Goal: Information Seeking & Learning: Compare options

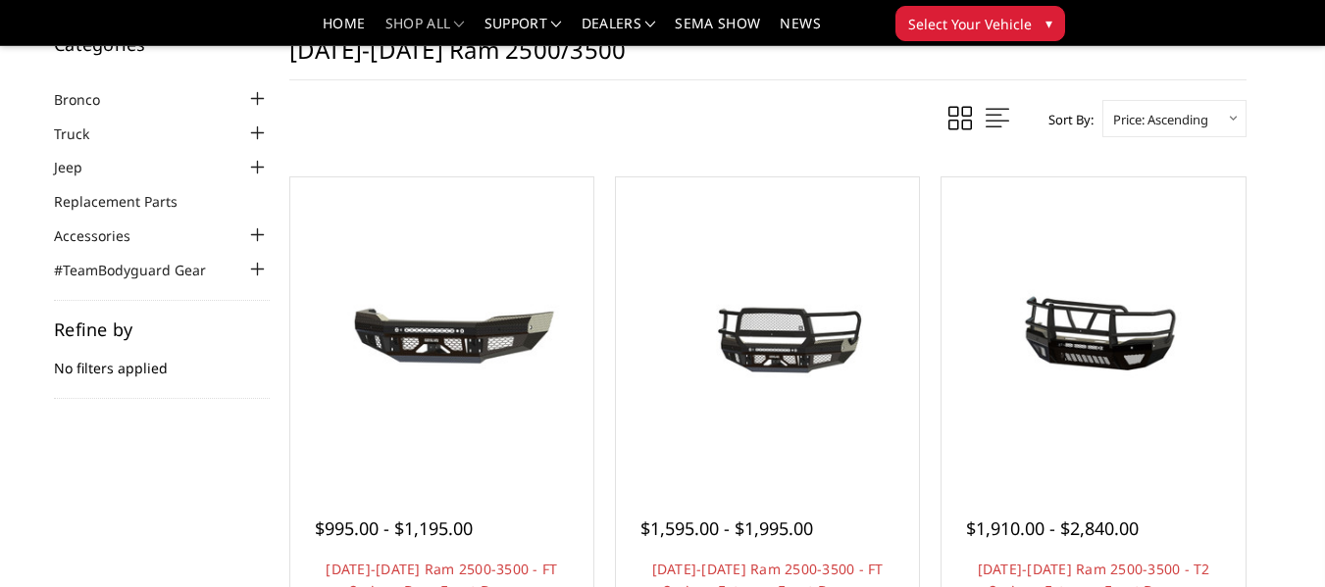
scroll to position [98, 0]
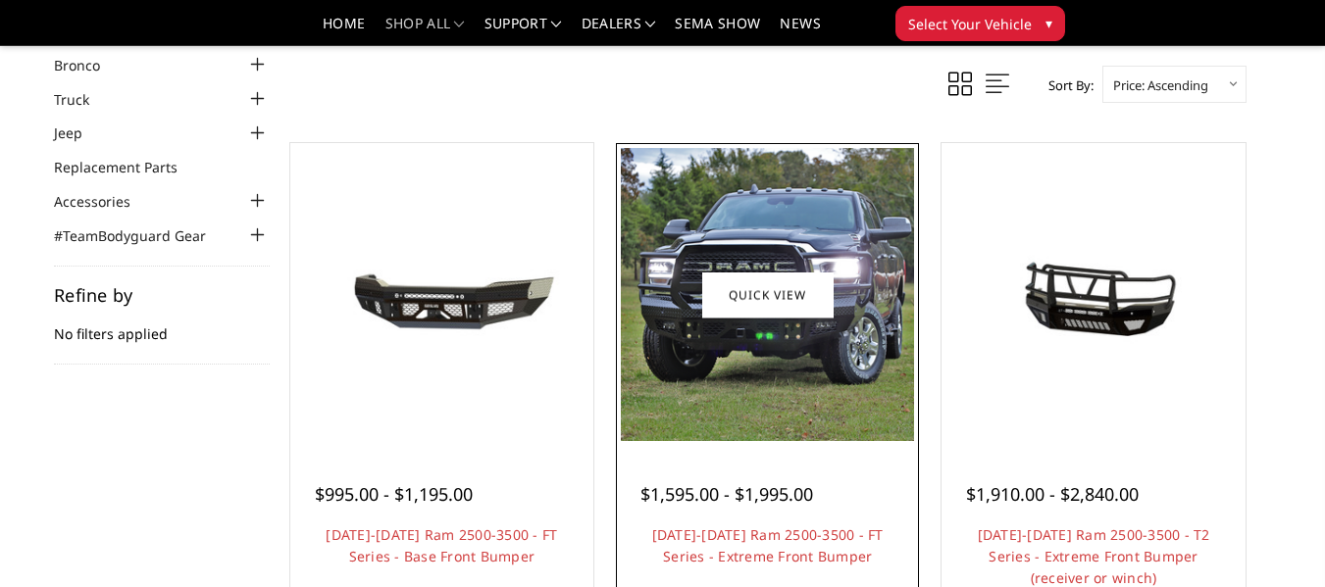
click at [844, 304] on img at bounding box center [767, 294] width 293 height 293
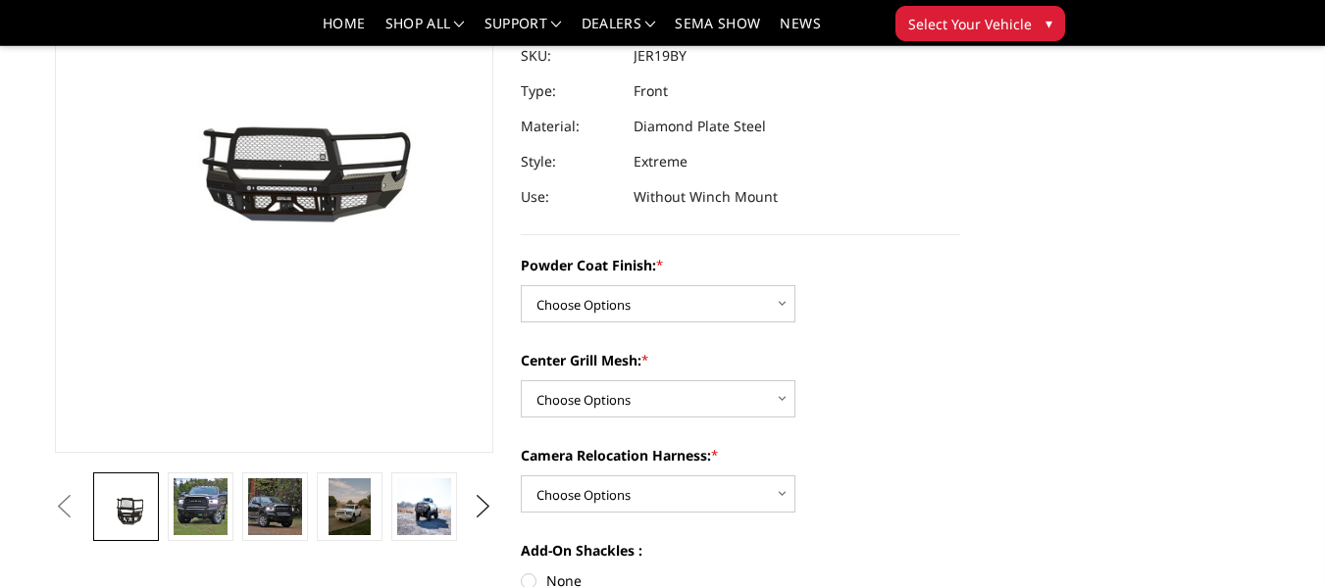
scroll to position [294, 0]
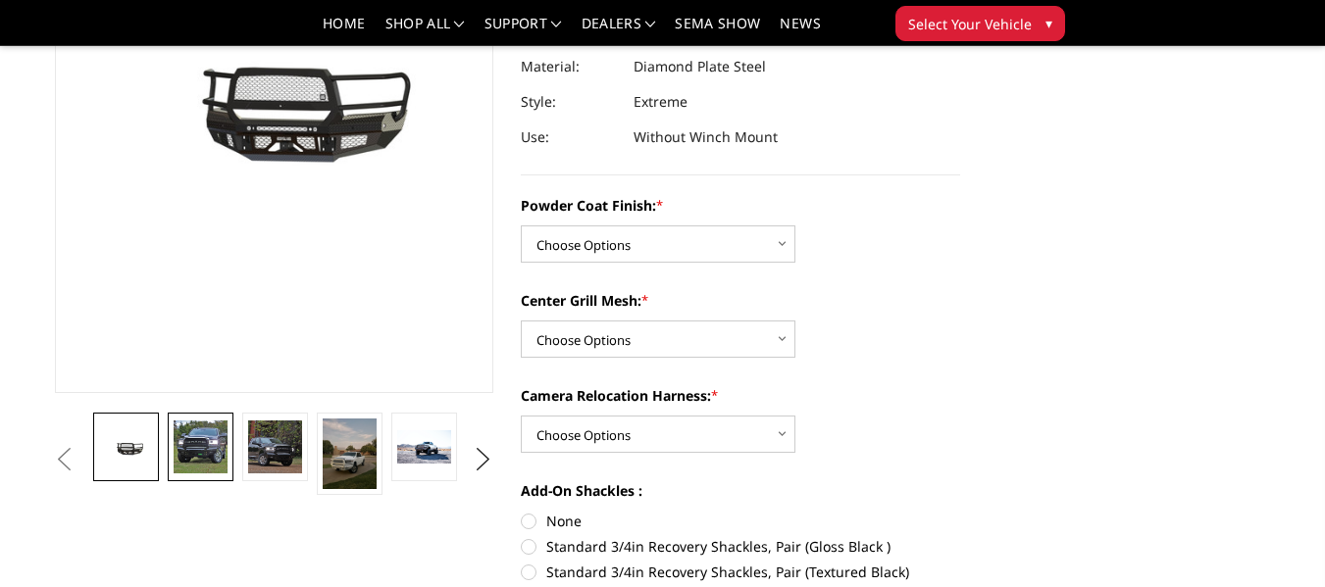
click at [192, 445] on img at bounding box center [200, 447] width 53 height 53
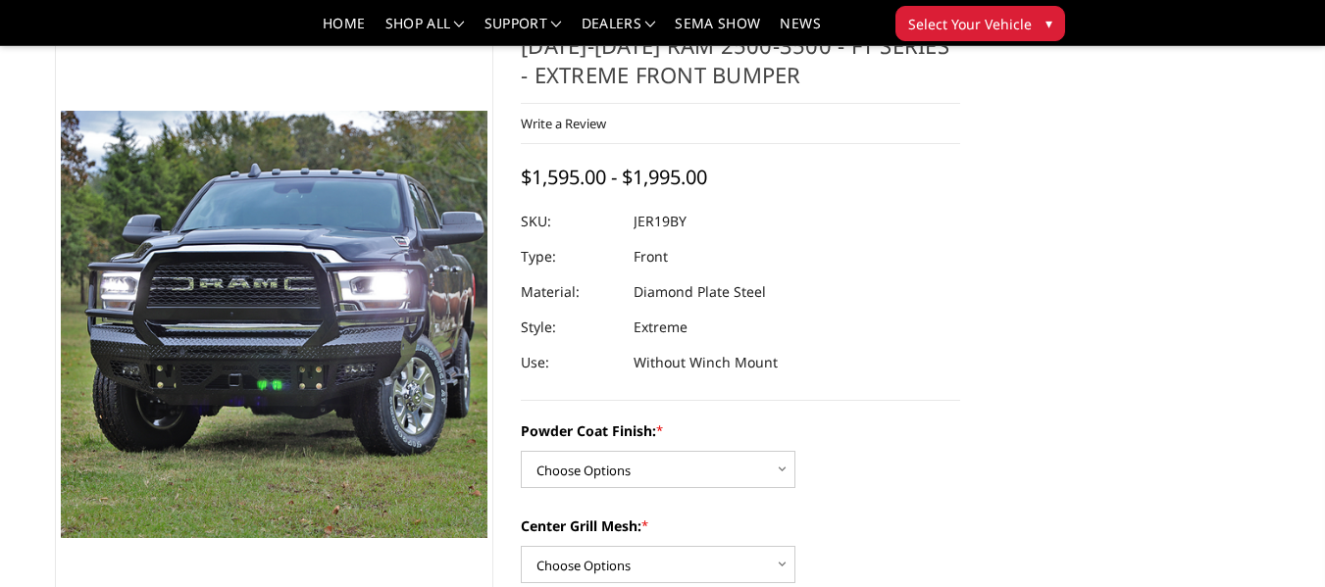
scroll to position [98, 0]
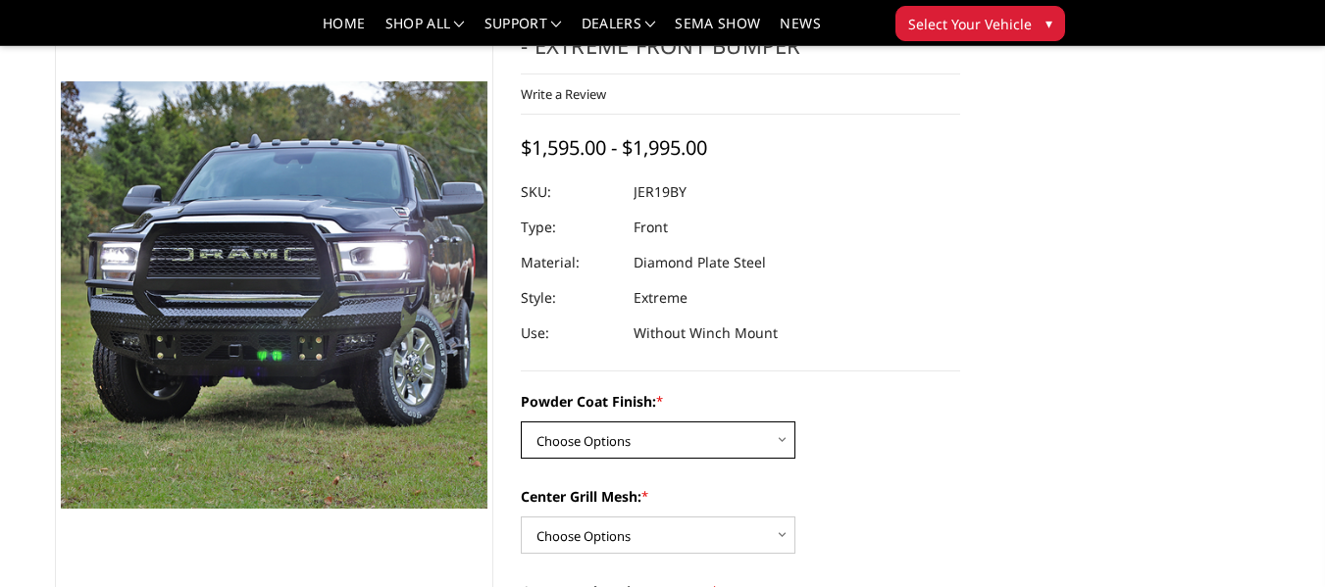
click at [603, 450] on select "Choose Options Bare Metal Gloss Black Powder Coat Textured Black Powder Coat" at bounding box center [658, 440] width 275 height 37
select select "3216"
click at [521, 422] on select "Choose Options Bare Metal Gloss Black Powder Coat Textured Black Powder Coat" at bounding box center [658, 440] width 275 height 37
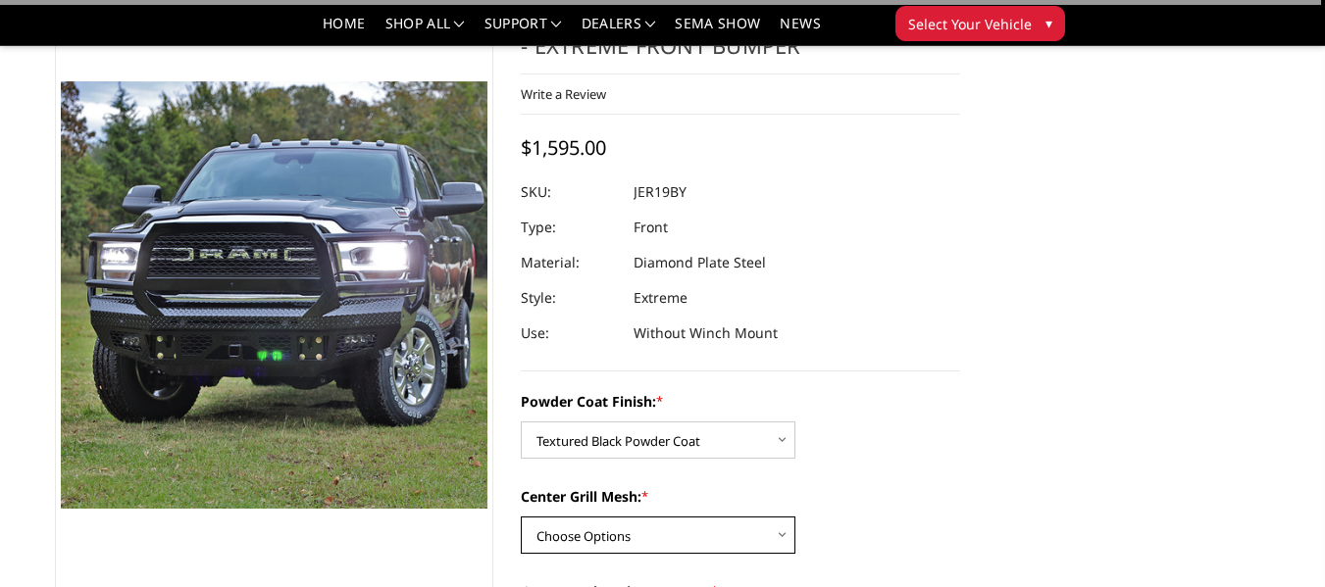
click at [613, 538] on select "Choose Options WITH Expanded Metal in Center Grill WITHOUT Expanded Metal in Ce…" at bounding box center [658, 535] width 275 height 37
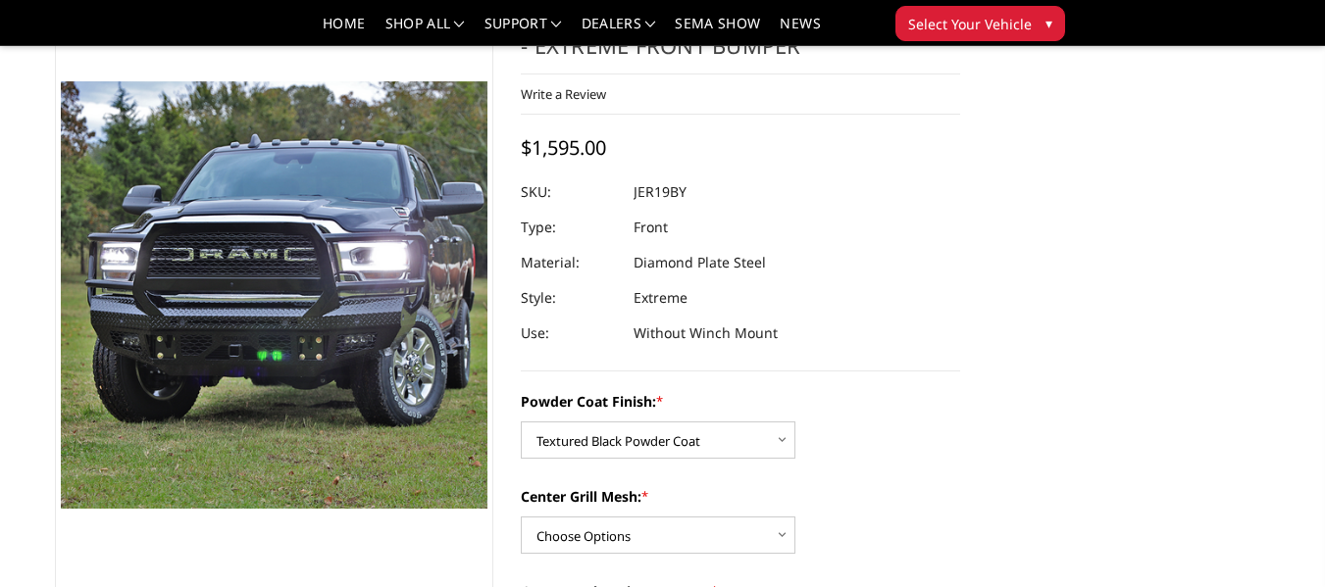
click at [940, 342] on dl "SKU: JER19BY UPC: Type: Front Material: Diamond Plate Steel Style: Extreme Use:…" at bounding box center [740, 263] width 439 height 176
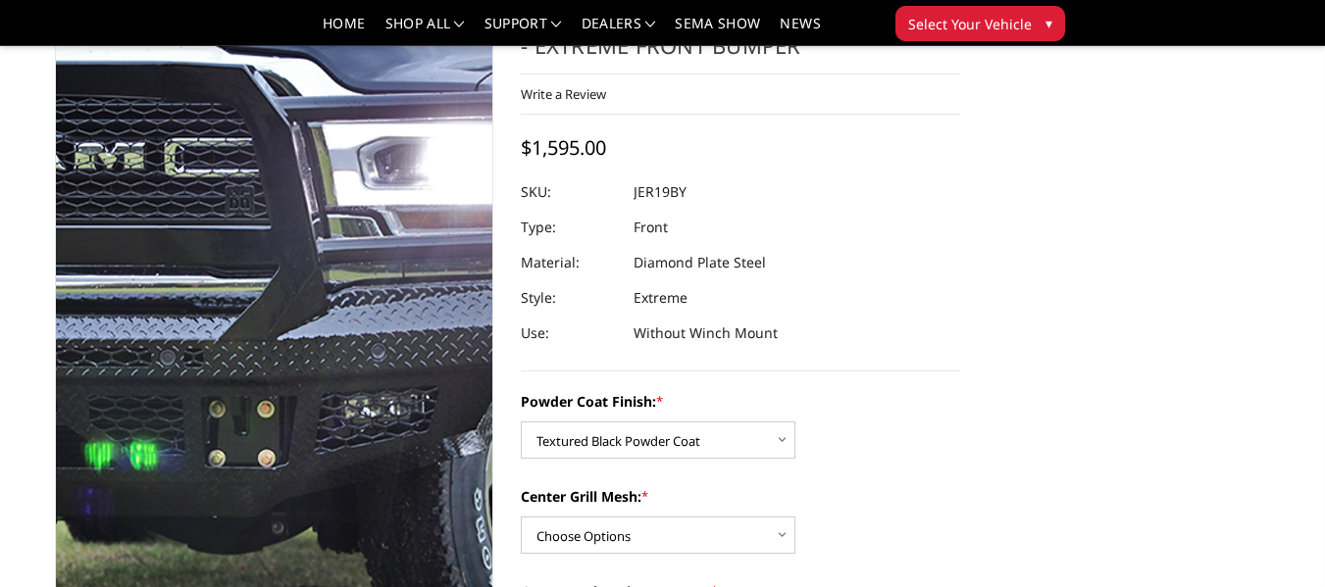
click at [349, 313] on img at bounding box center [134, 276] width 1255 height 1255
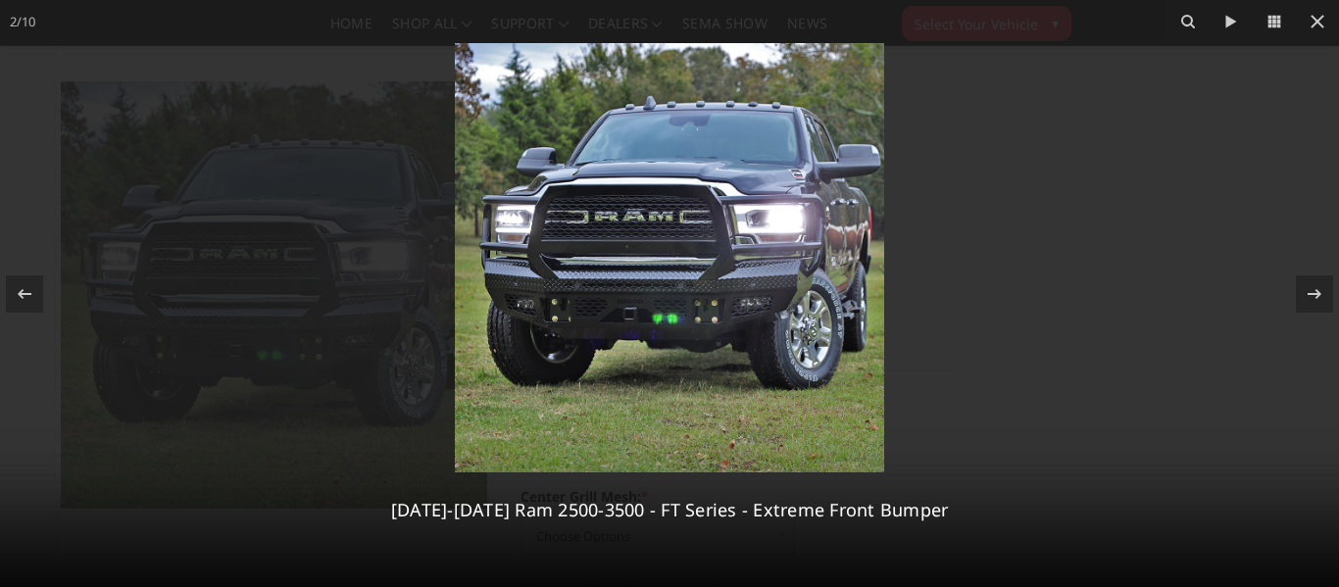
click at [639, 286] on img at bounding box center [669, 257] width 429 height 429
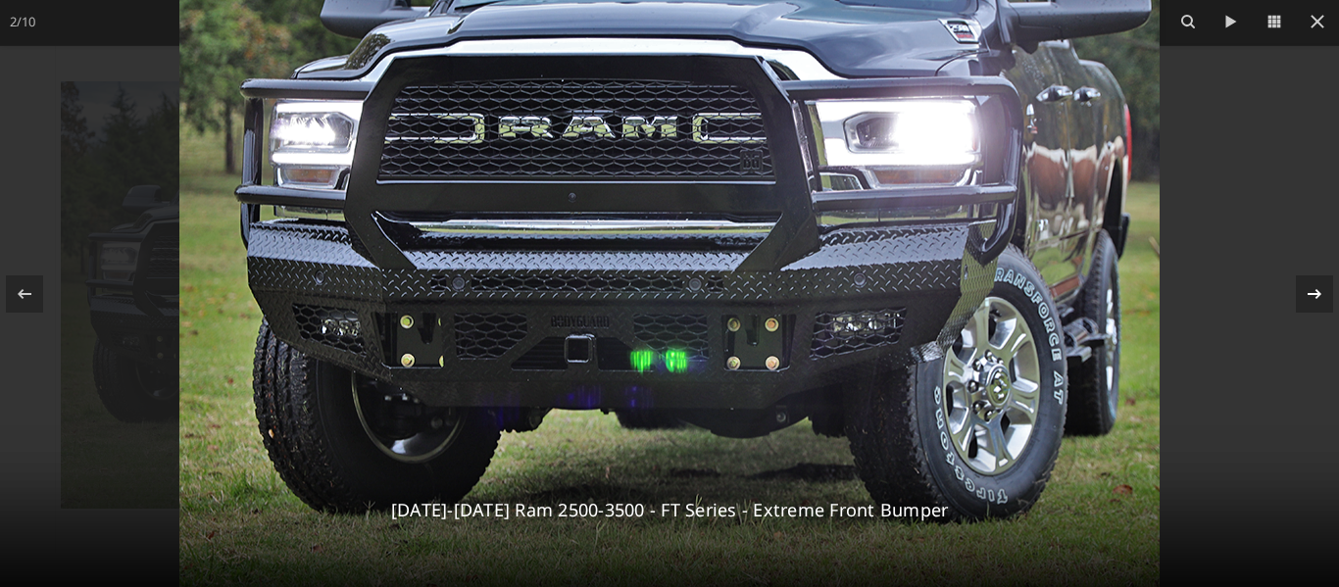
click at [1313, 288] on icon at bounding box center [1315, 294] width 24 height 24
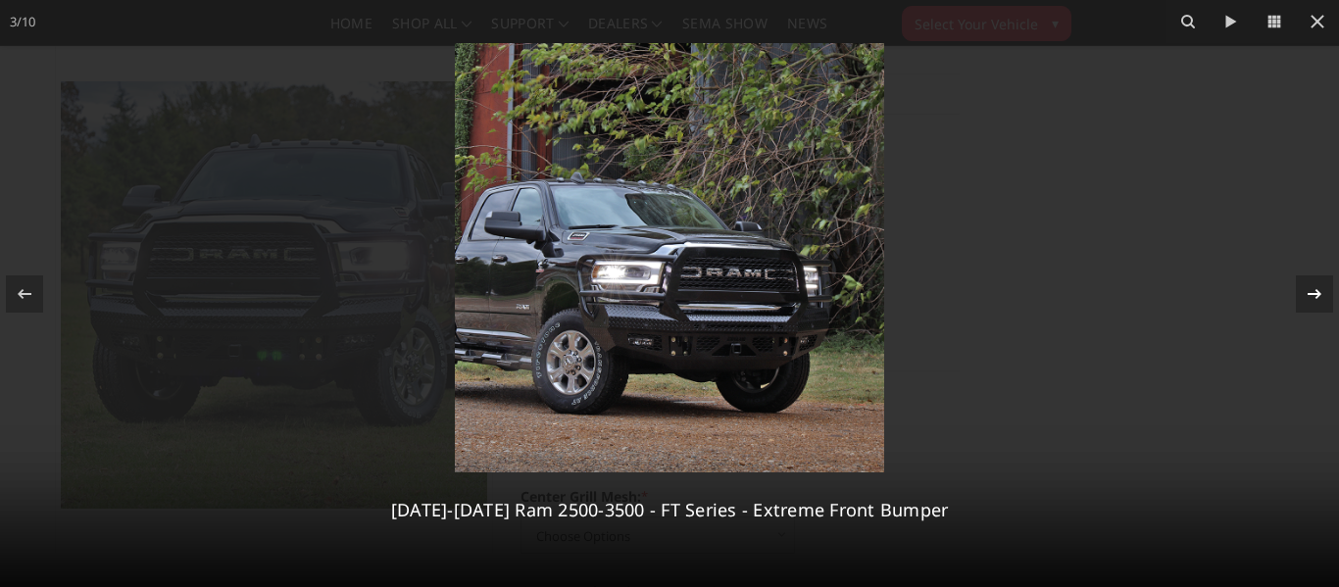
click at [1321, 289] on icon at bounding box center [1315, 294] width 24 height 24
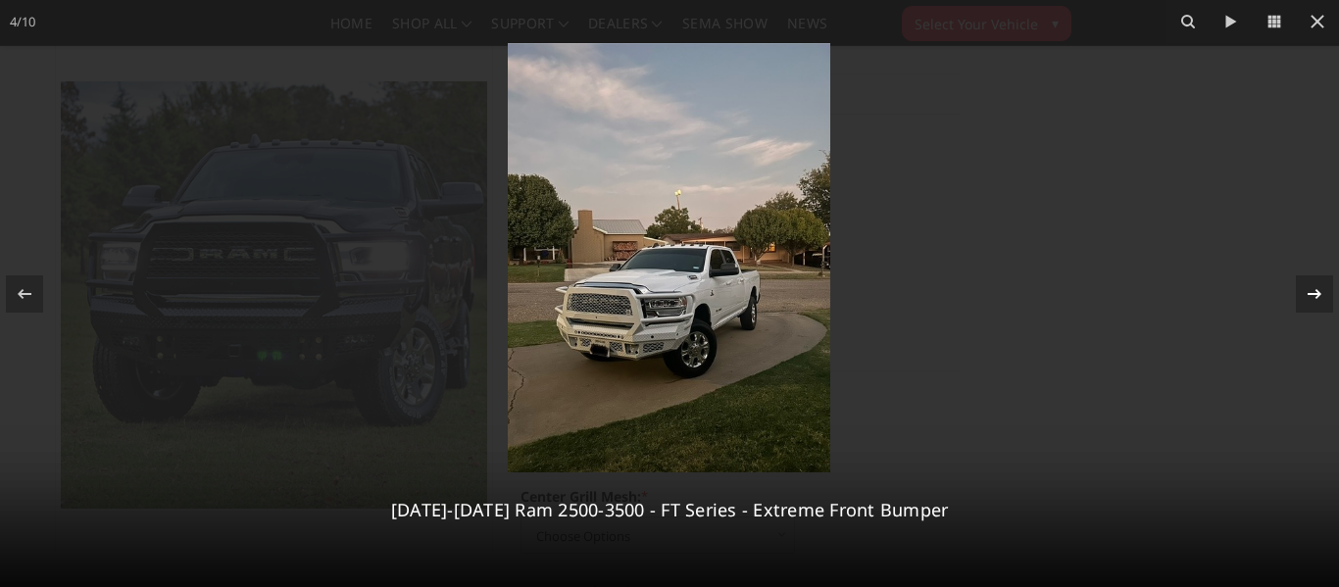
click at [1321, 289] on icon at bounding box center [1315, 294] width 24 height 24
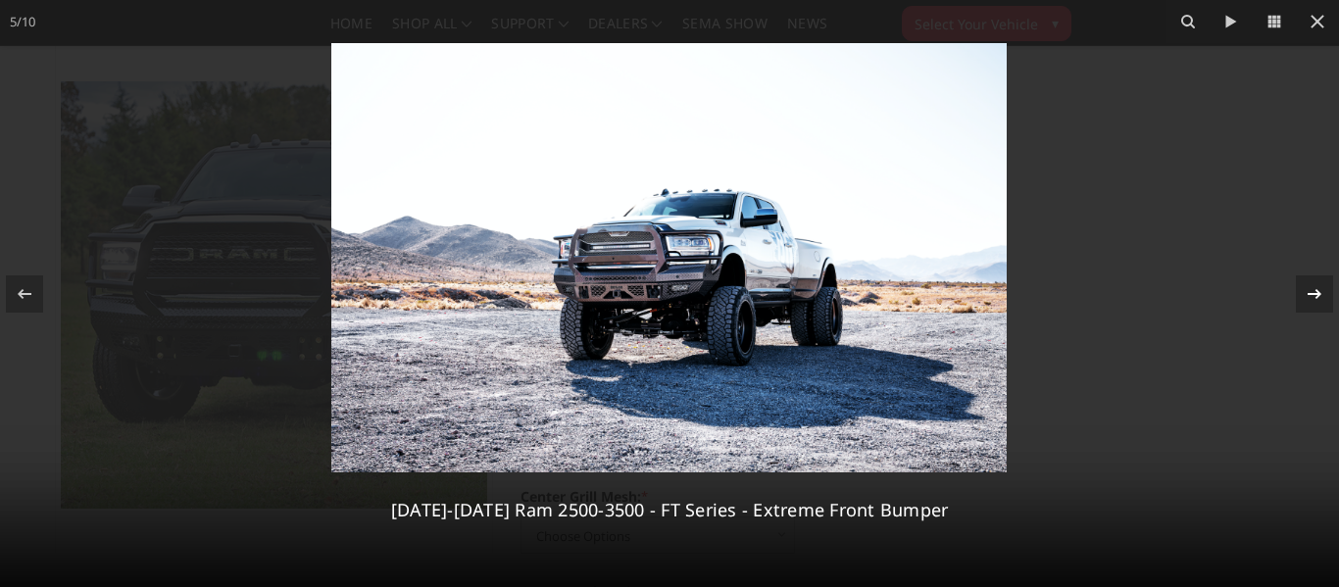
click at [1321, 289] on icon at bounding box center [1315, 294] width 24 height 24
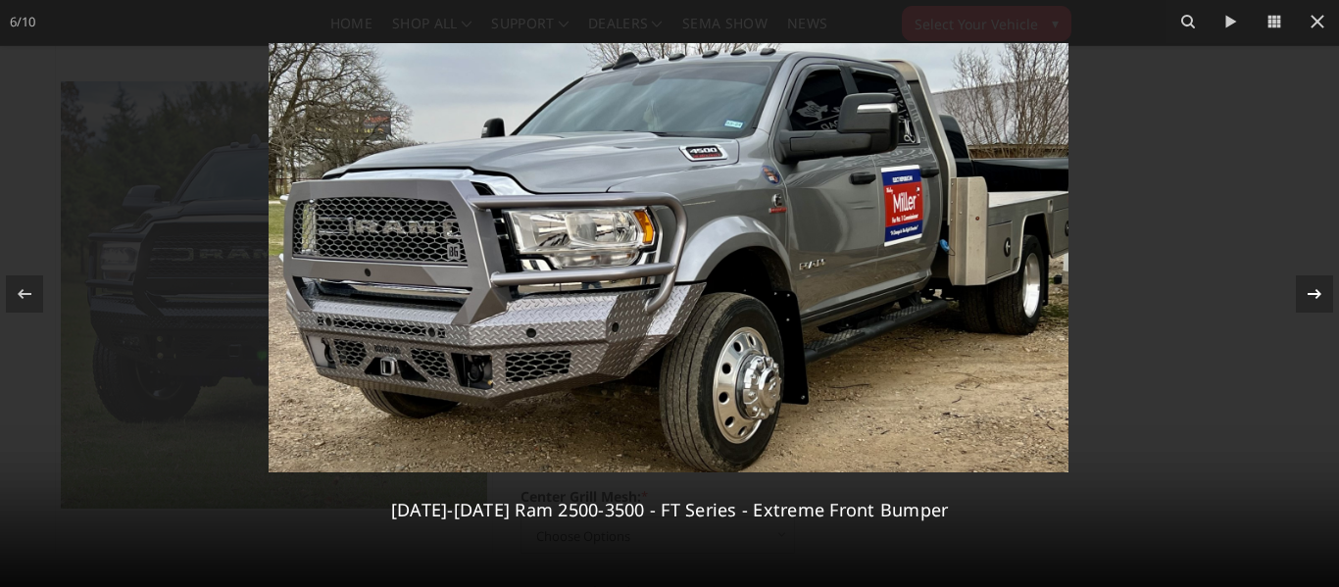
click at [1321, 289] on div "6 / 10 2019-2025 Ram 2500-3500 - FT Series - Extreme Front Bumper" at bounding box center [669, 293] width 1339 height 587
click at [1321, 289] on icon at bounding box center [1315, 294] width 24 height 24
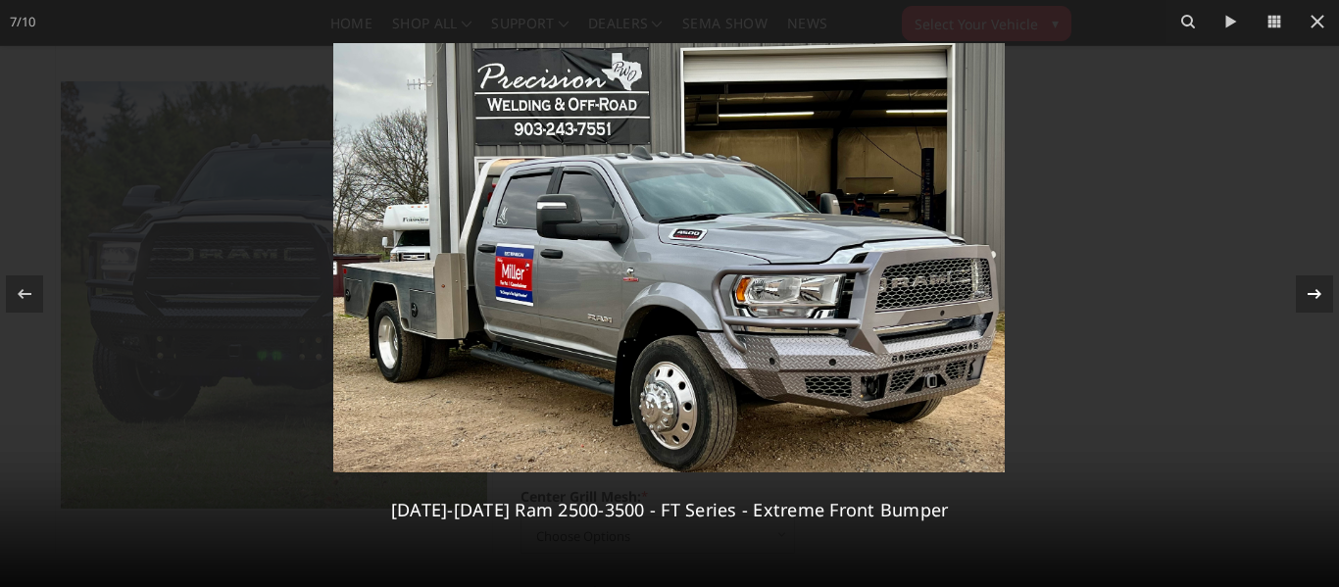
click at [1317, 300] on icon at bounding box center [1315, 294] width 24 height 24
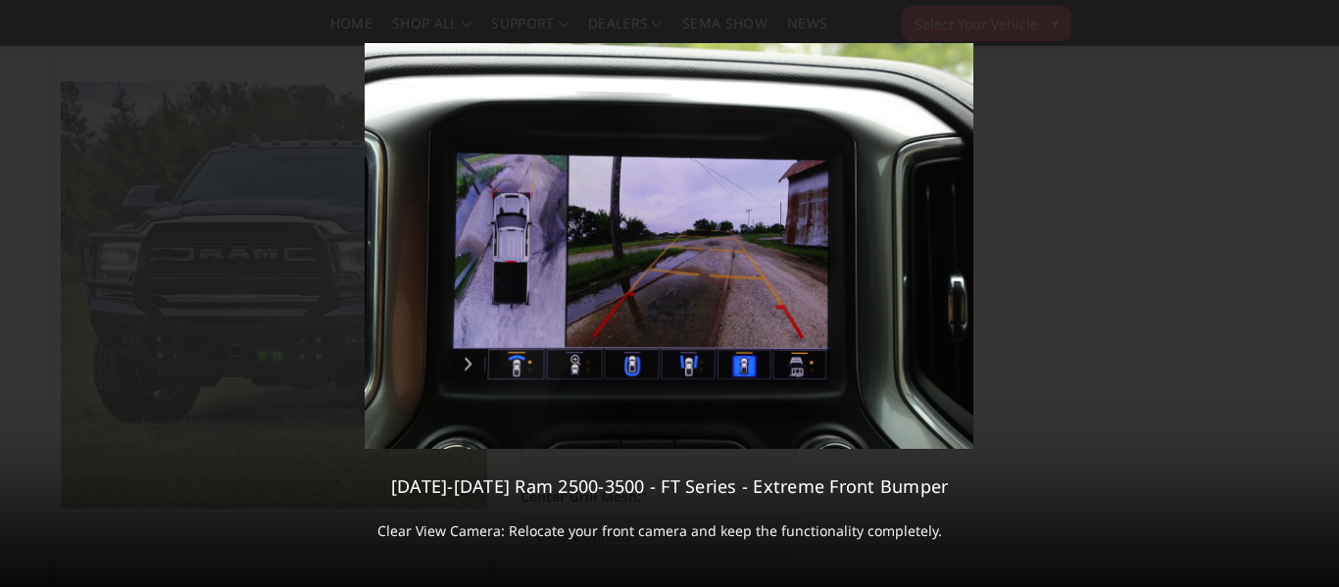
click at [1317, 300] on div "8 / 10 2019-2025 Ram 2500-3500 - FT Series - Extreme Front Bumper Clear View Ca…" at bounding box center [669, 293] width 1339 height 587
click at [1320, 291] on icon at bounding box center [1315, 294] width 24 height 24
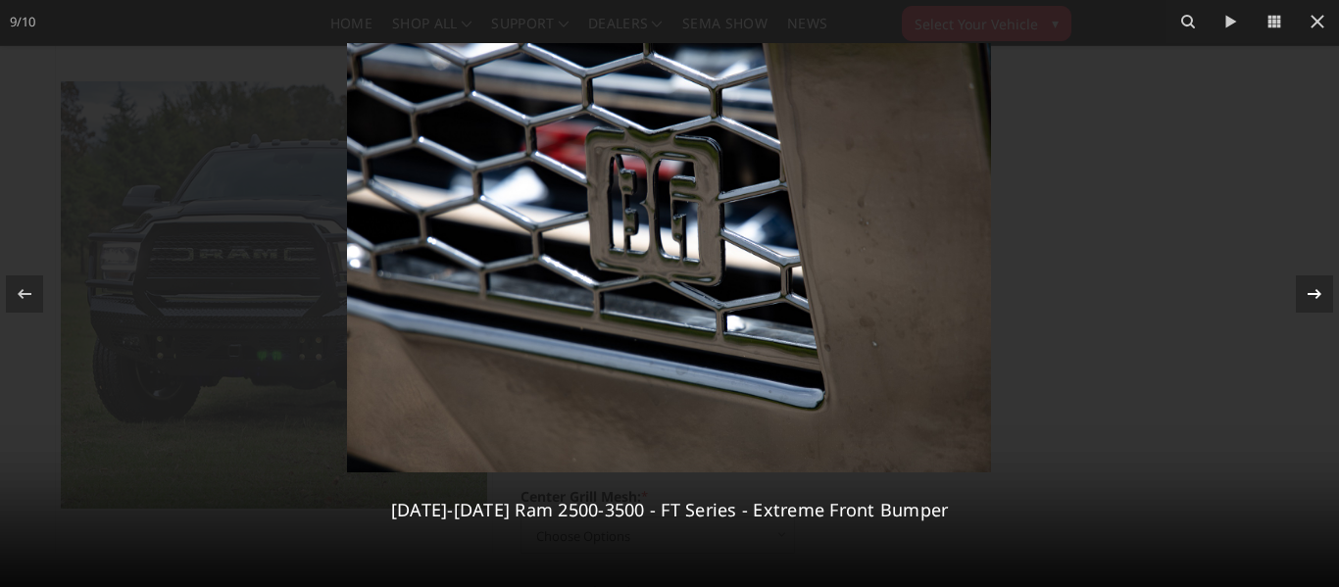
click at [1319, 291] on icon at bounding box center [1315, 293] width 14 height 10
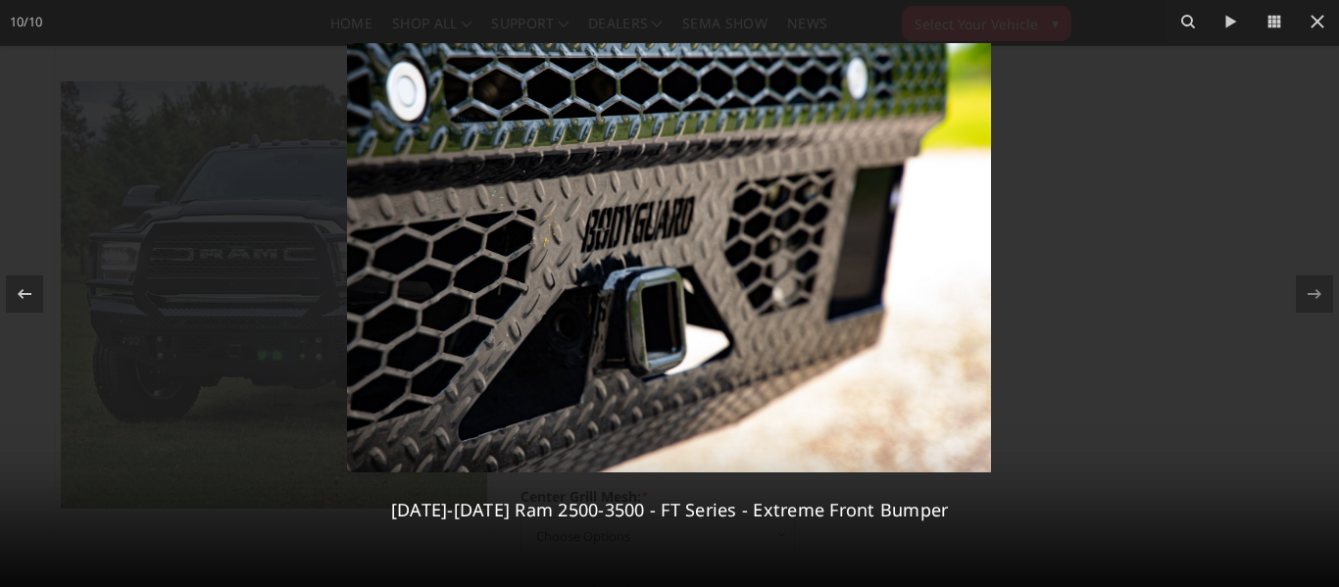
click at [1319, 291] on div "10 / 10 2019-2025 Ram 2500-3500 - FT Series - Extreme Front Bumper" at bounding box center [669, 293] width 1339 height 587
click at [1317, 22] on icon at bounding box center [1318, 22] width 14 height 14
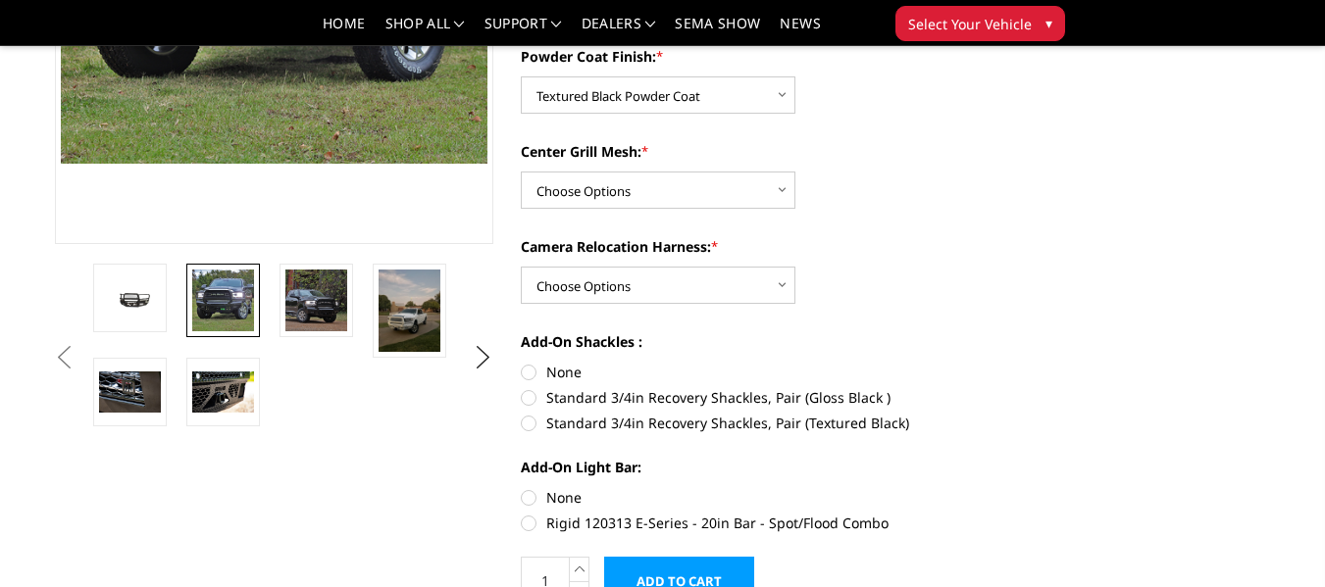
scroll to position [490, 0]
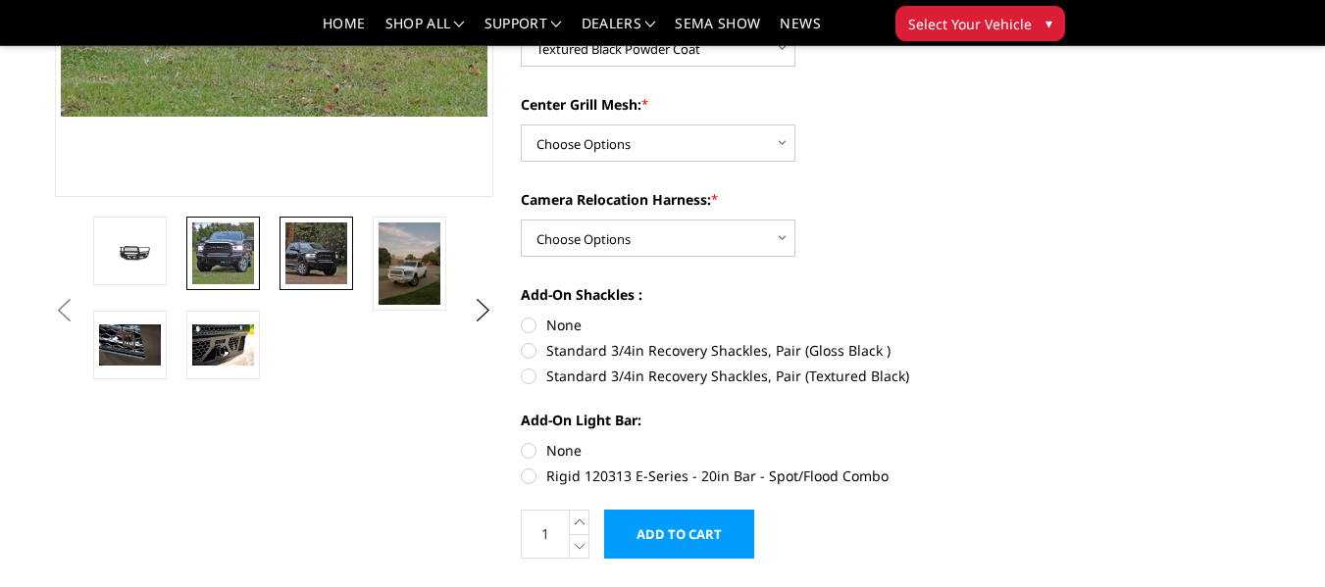
click at [295, 263] on img at bounding box center [316, 254] width 62 height 62
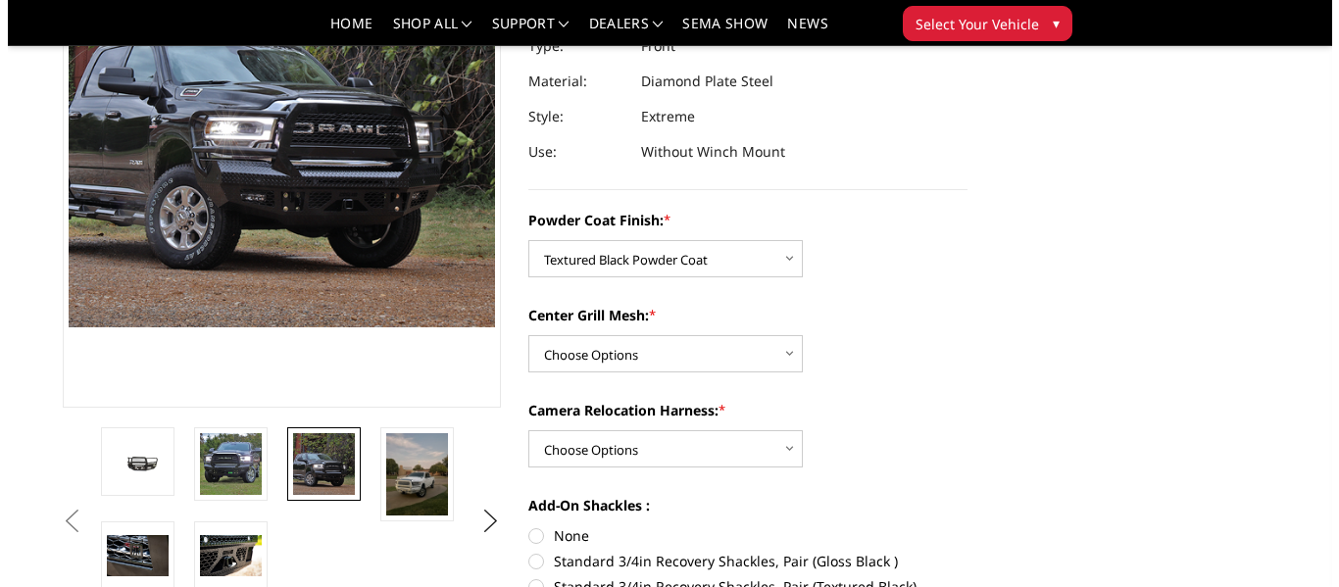
scroll to position [196, 0]
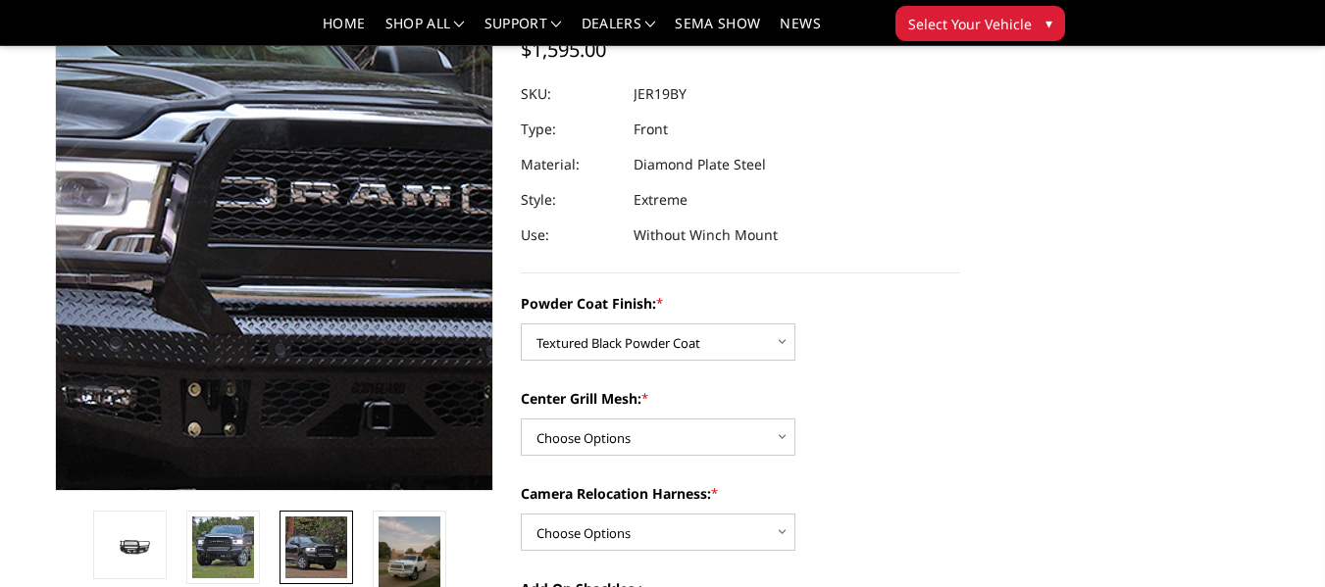
click at [324, 239] on img at bounding box center [182, 149] width 1255 height 1255
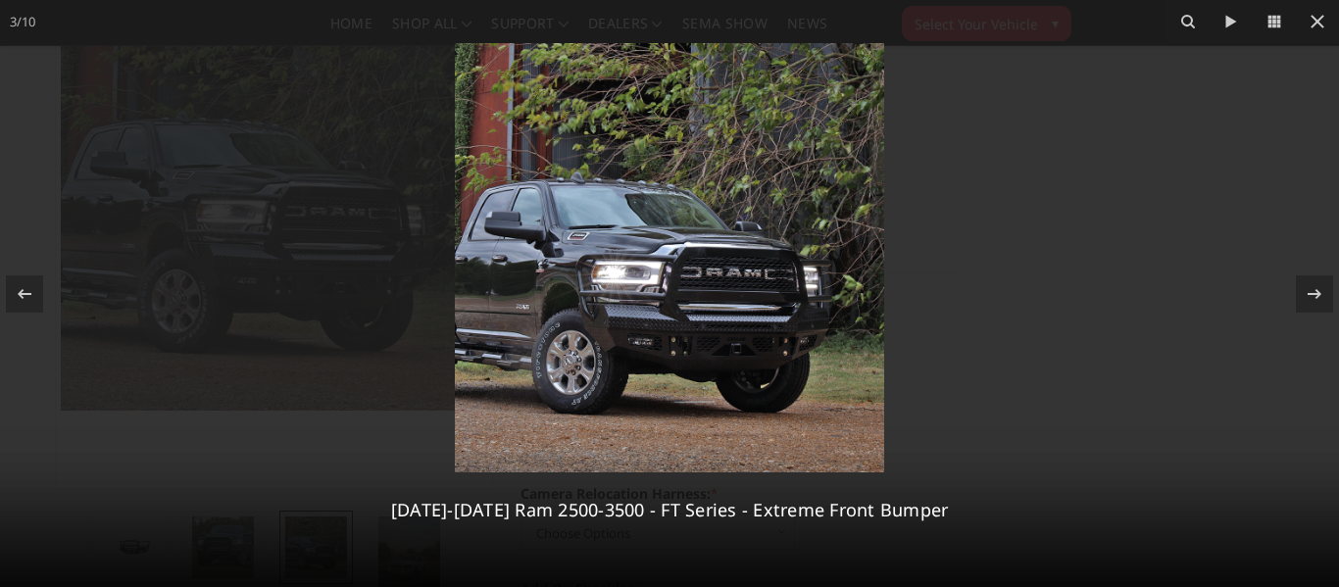
click at [727, 264] on img at bounding box center [669, 257] width 429 height 429
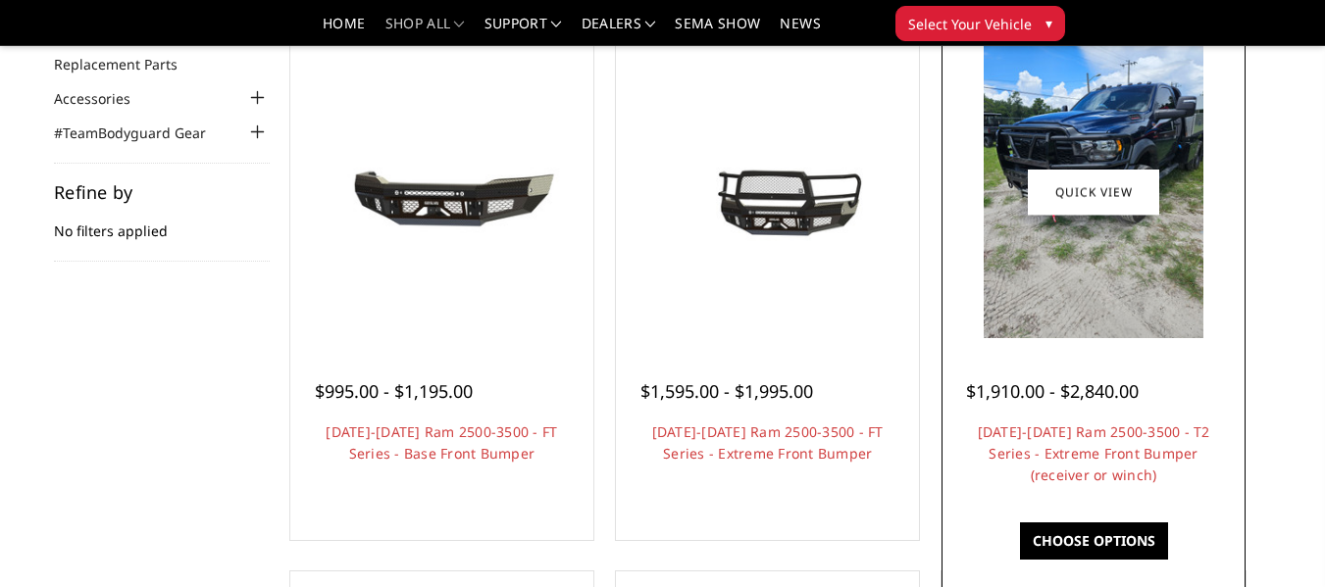
scroll to position [196, 0]
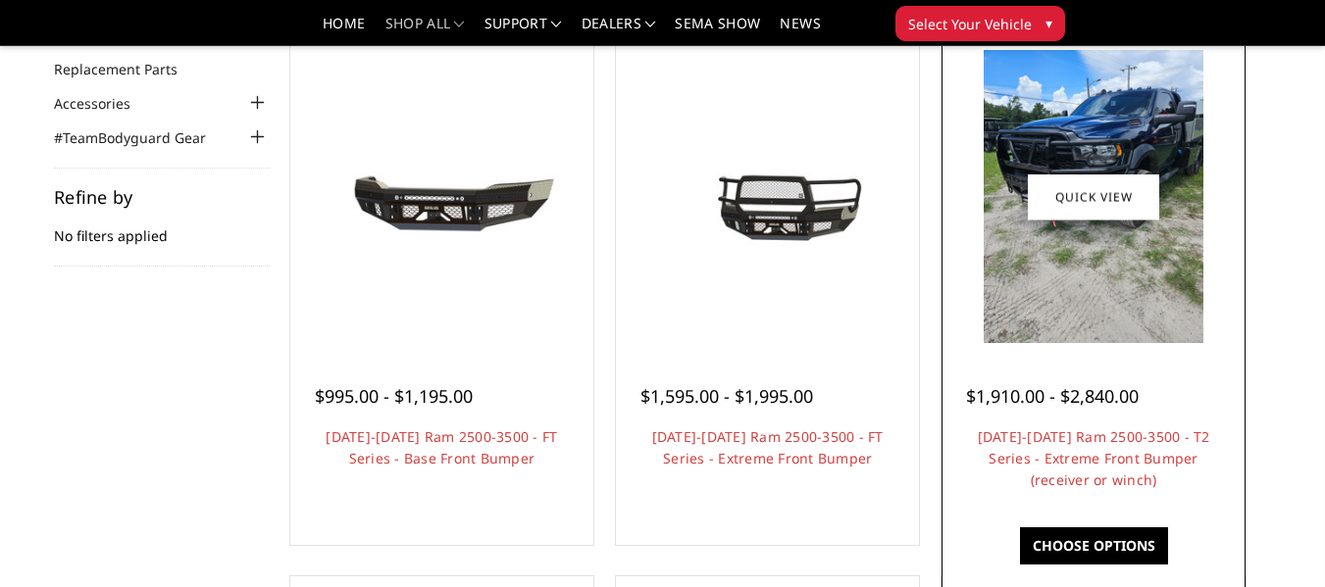
click at [1132, 149] on img at bounding box center [1093, 196] width 221 height 293
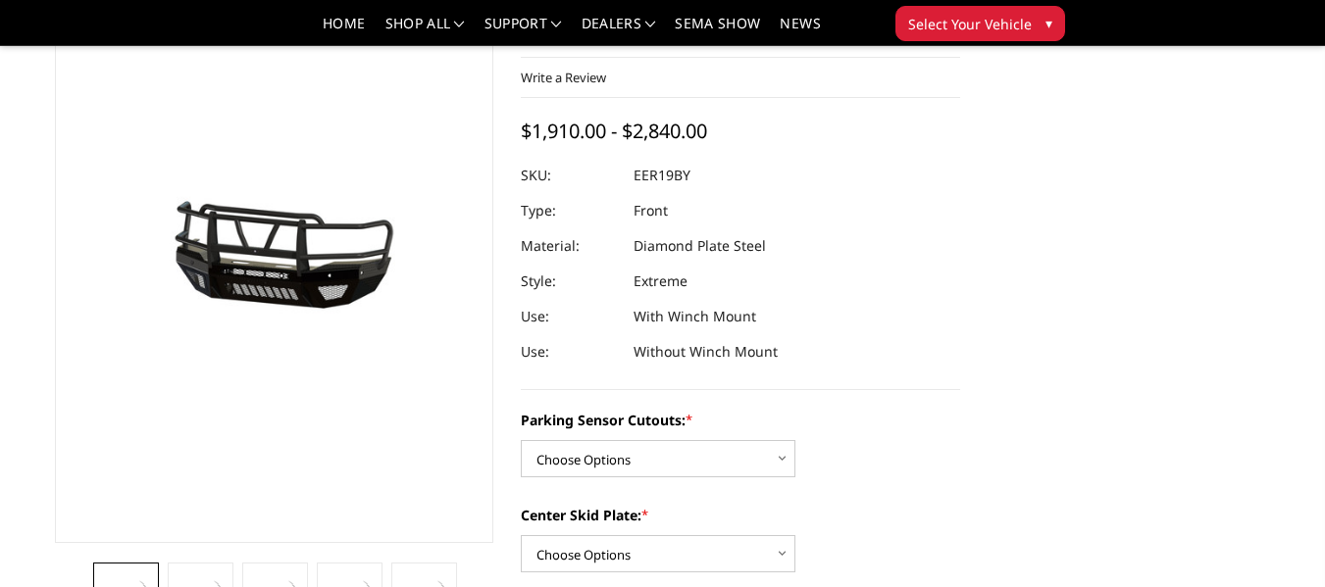
scroll to position [196, 0]
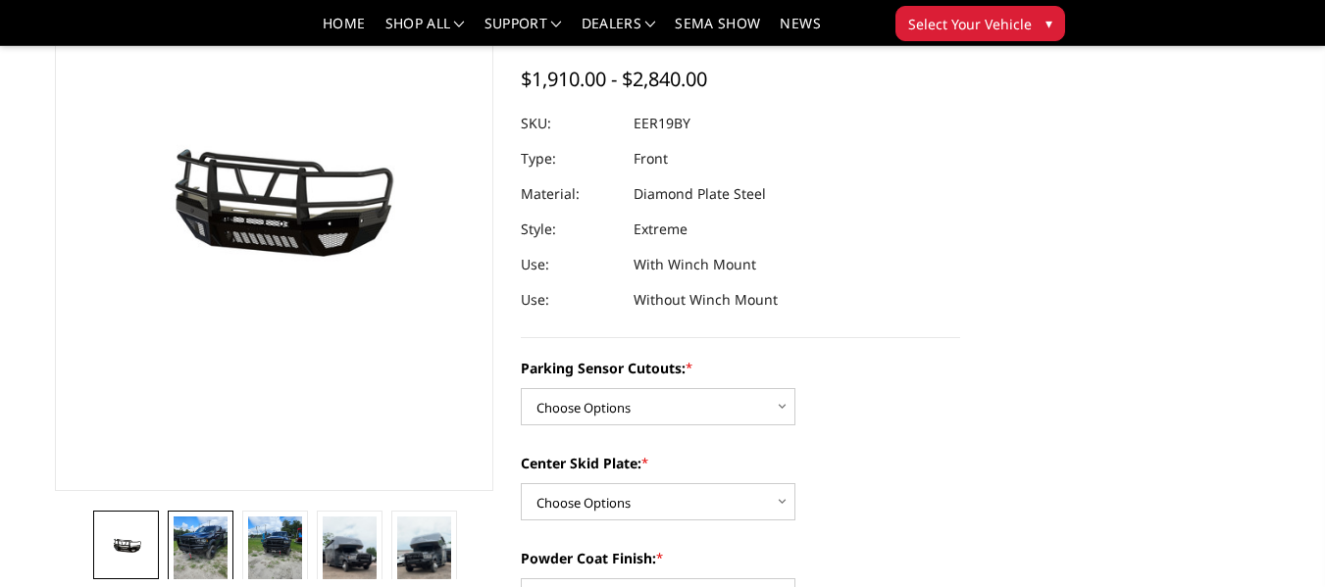
click at [211, 545] on img at bounding box center [200, 552] width 53 height 71
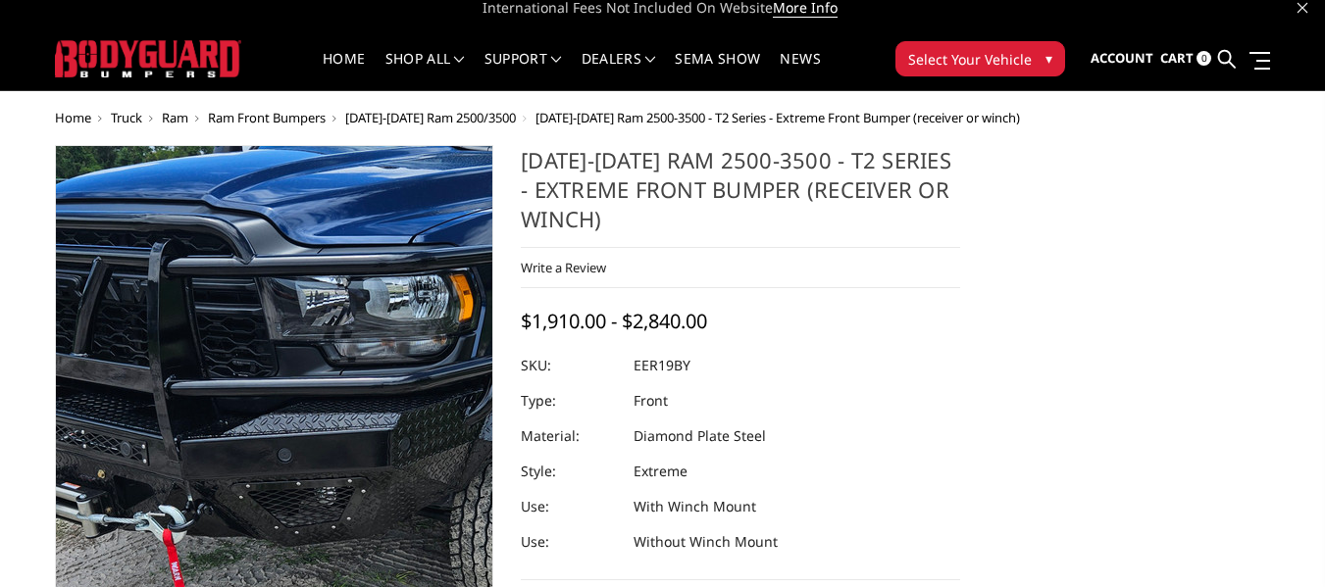
click at [206, 391] on img at bounding box center [352, 495] width 941 height 1255
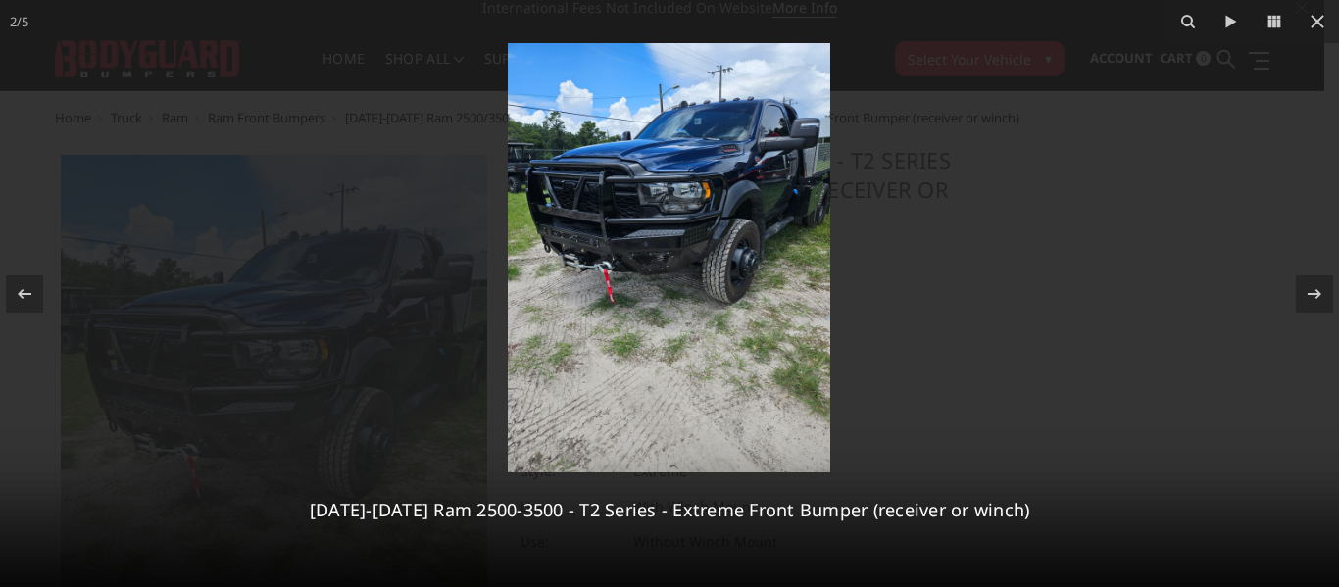
click at [679, 221] on img at bounding box center [669, 257] width 323 height 429
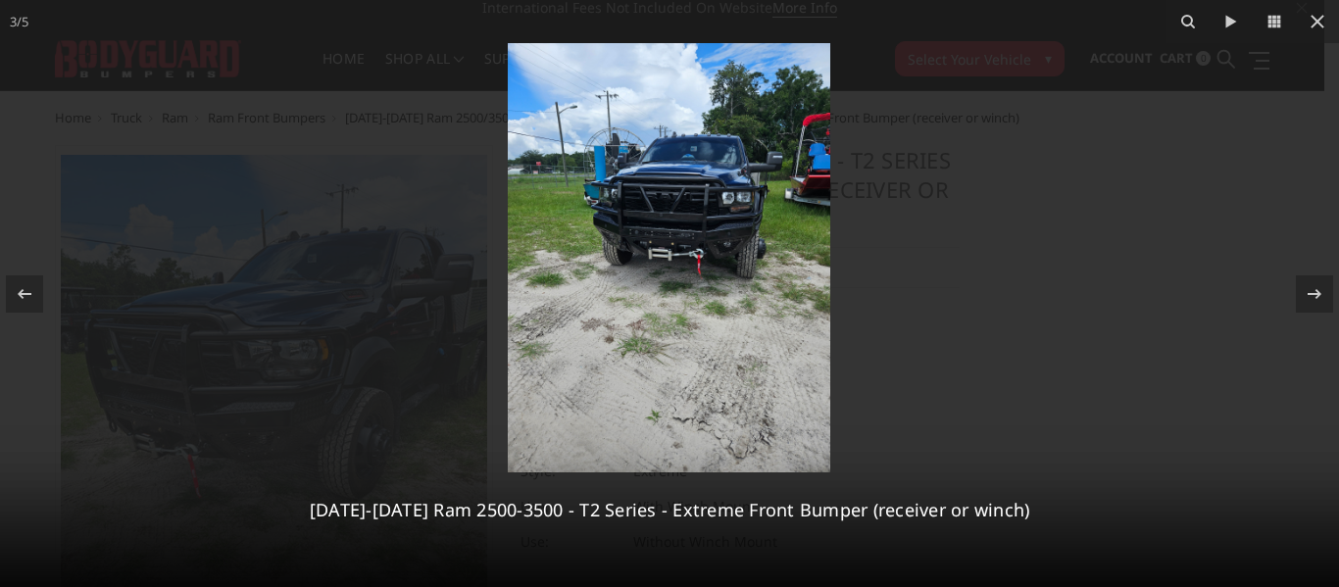
click at [708, 217] on img at bounding box center [669, 257] width 323 height 429
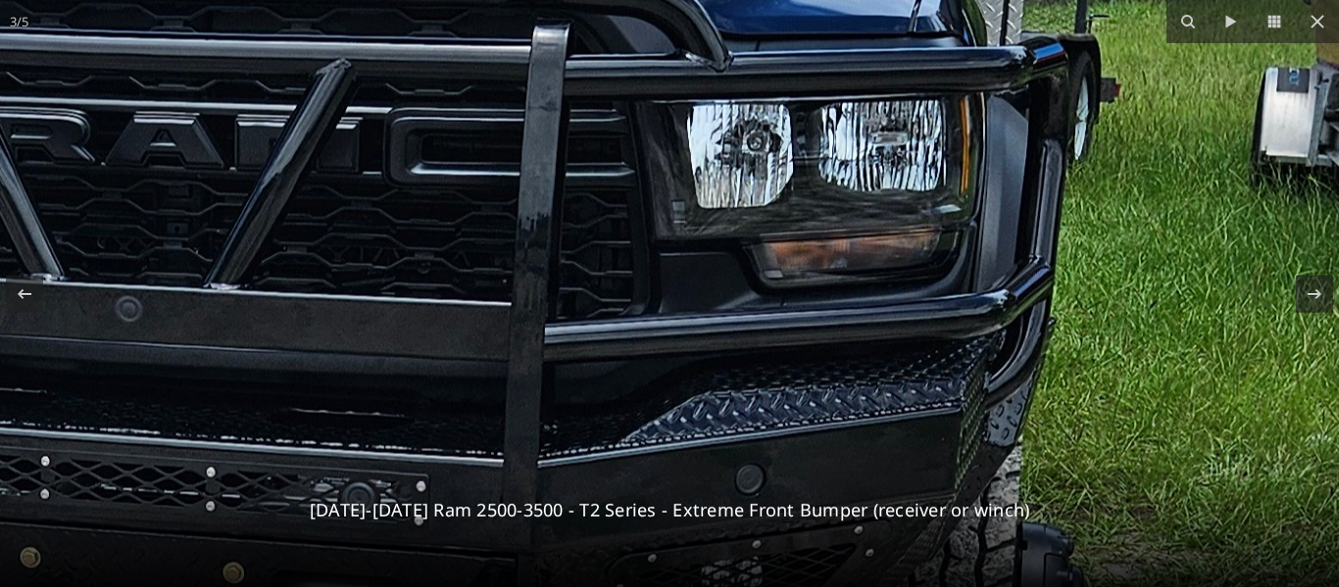
drag, startPoint x: 708, startPoint y: 217, endPoint x: 557, endPoint y: 328, distance: 187.9
click at [1310, 298] on icon at bounding box center [1315, 294] width 24 height 24
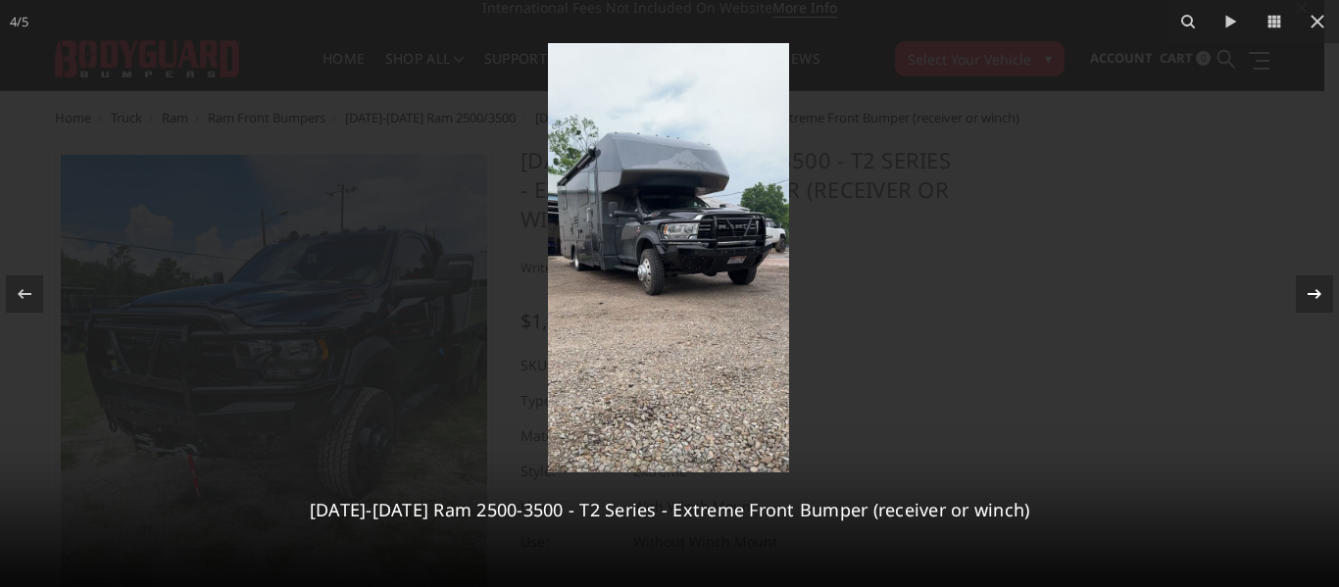
click at [1310, 298] on icon at bounding box center [1315, 294] width 24 height 24
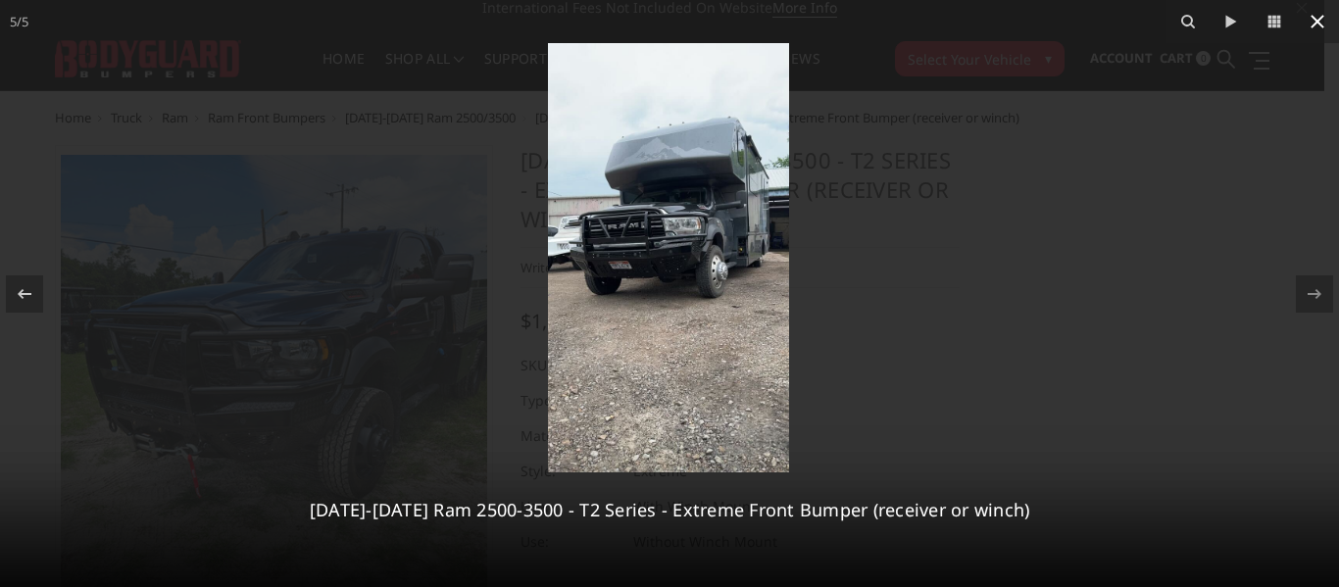
click at [1324, 25] on icon at bounding box center [1318, 22] width 24 height 24
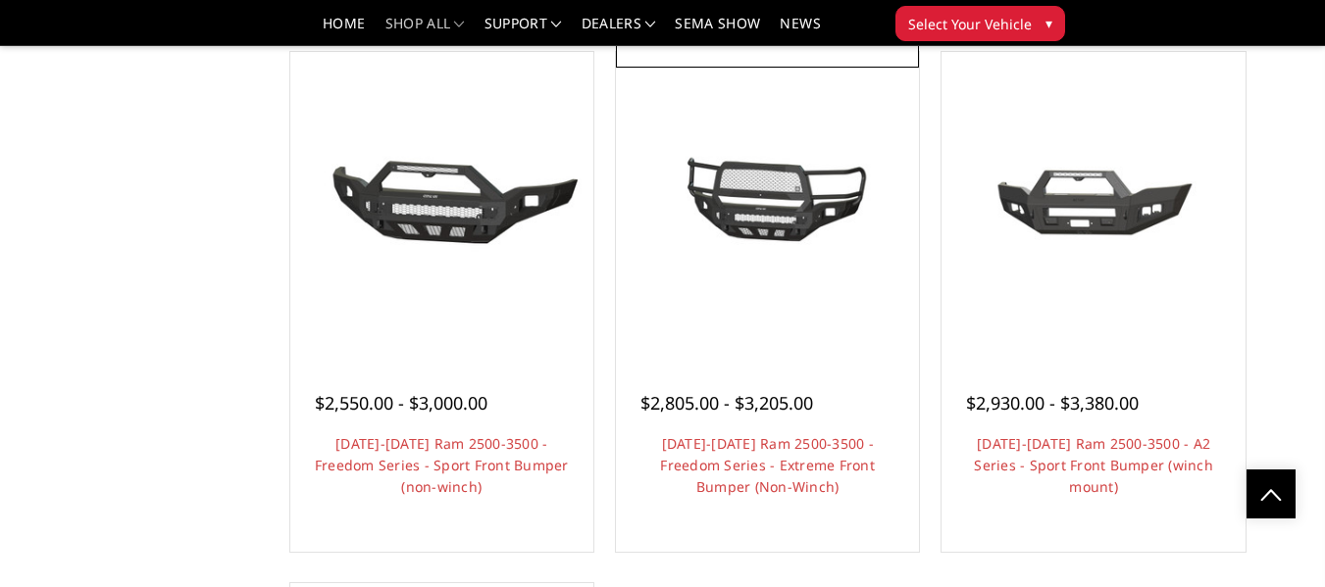
scroll to position [1275, 0]
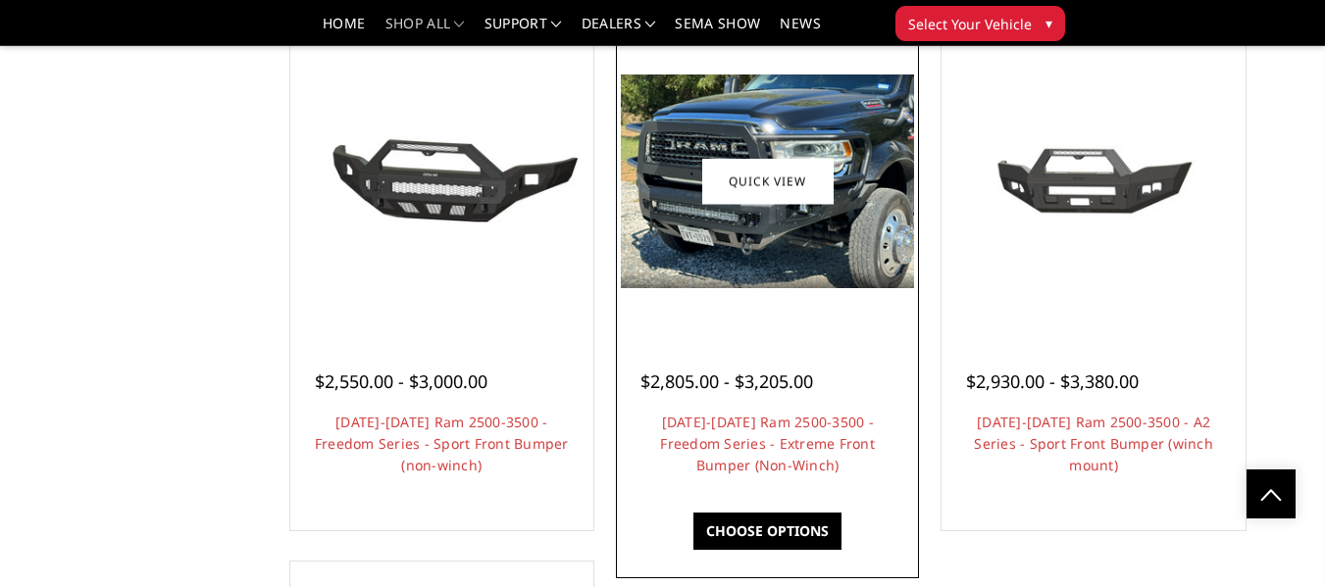
click at [786, 237] on img at bounding box center [767, 182] width 293 height 214
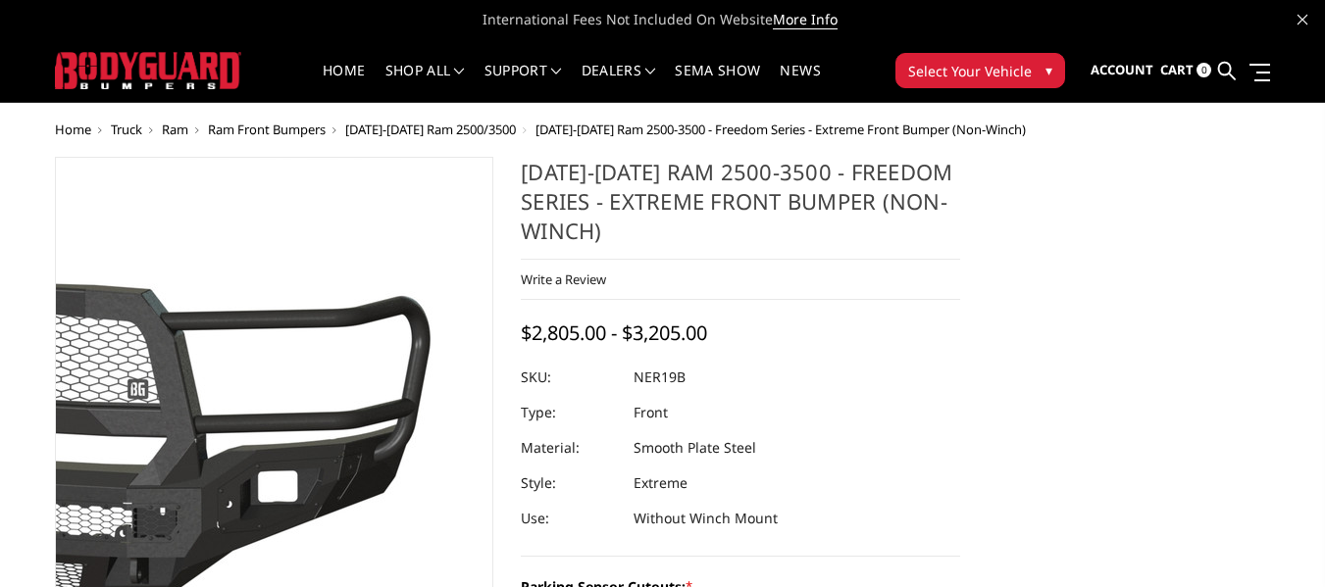
click at [405, 432] on img at bounding box center [8, 451] width 1255 height 587
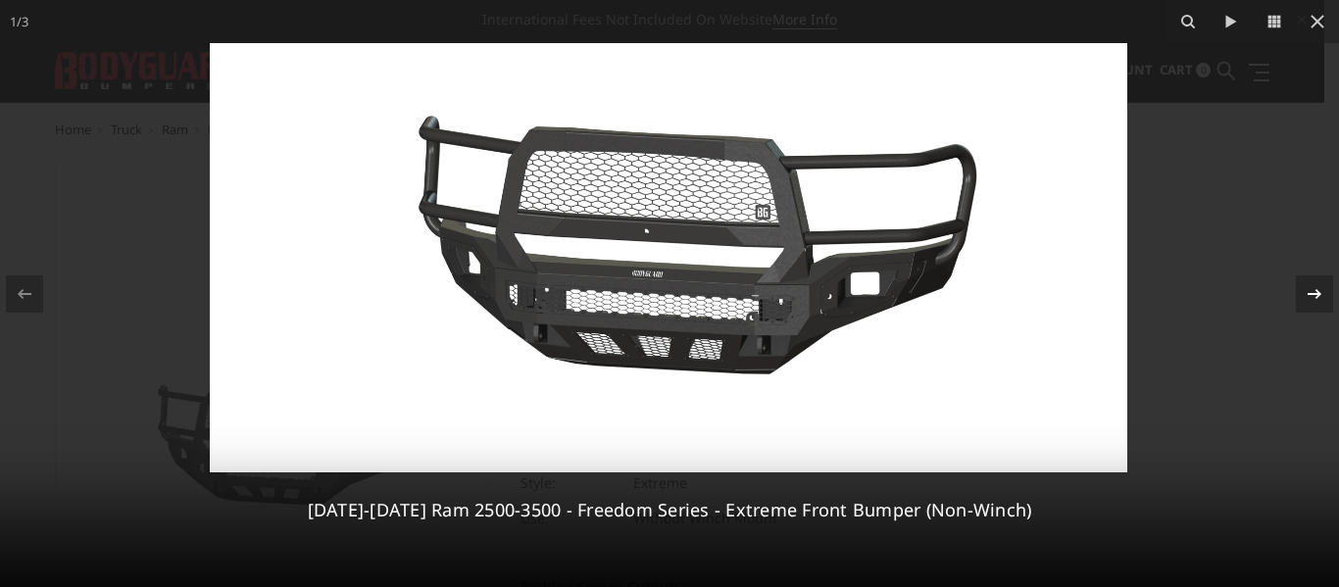
click at [1310, 291] on icon at bounding box center [1315, 294] width 24 height 24
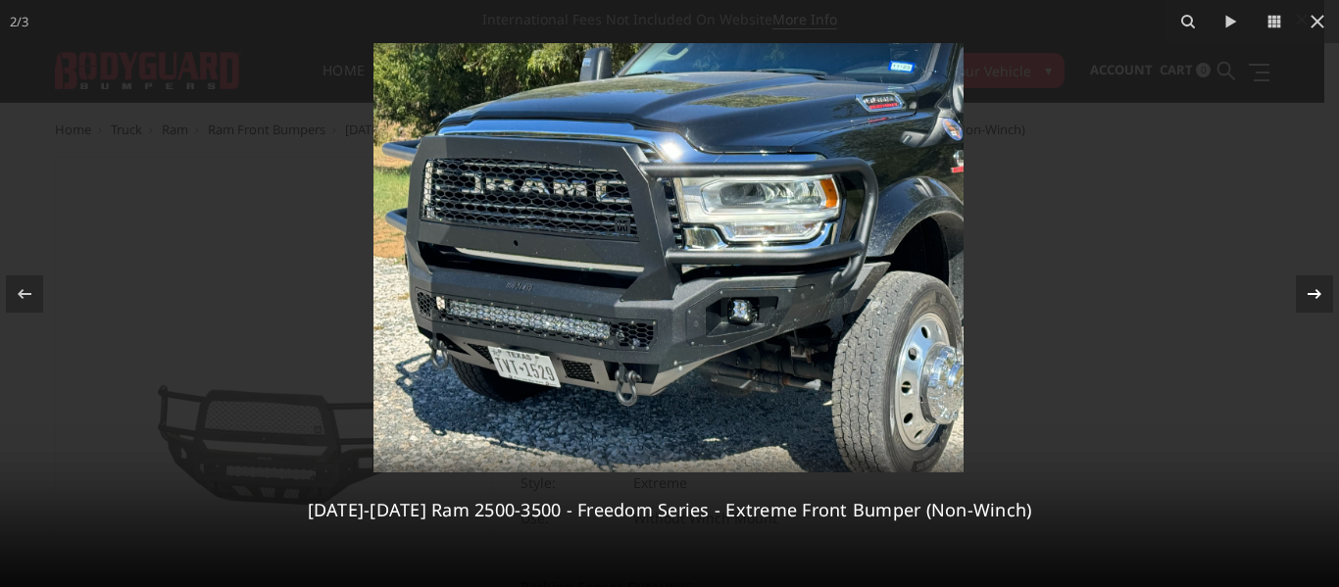
click at [1310, 291] on icon at bounding box center [1315, 294] width 24 height 24
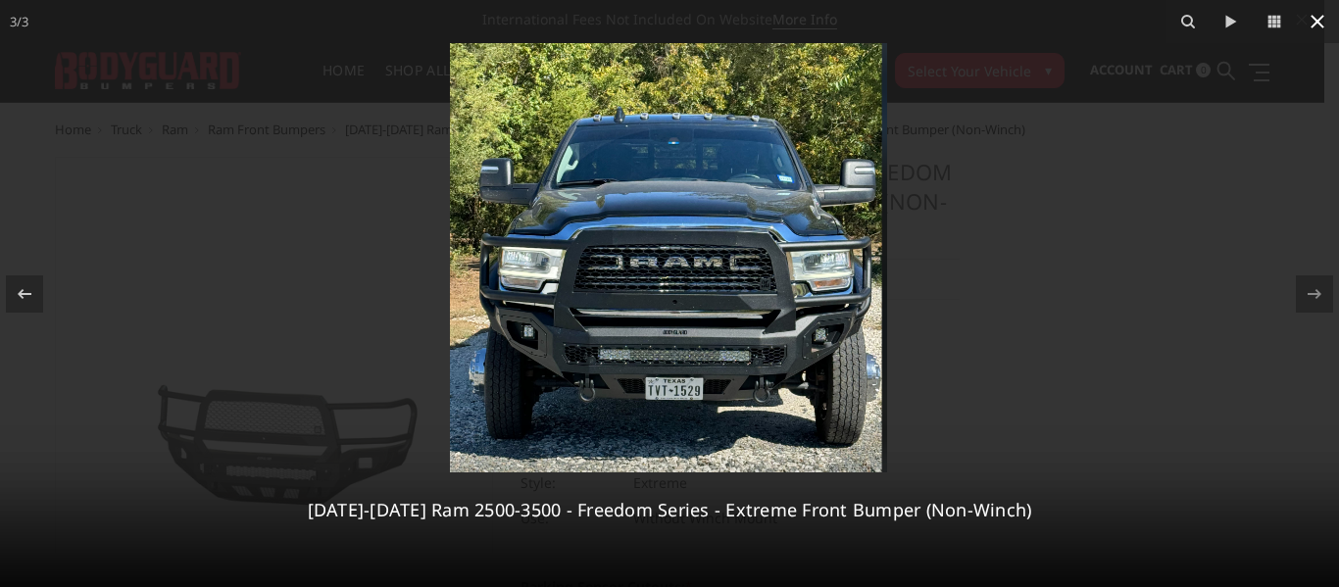
click at [1315, 23] on icon at bounding box center [1318, 22] width 24 height 24
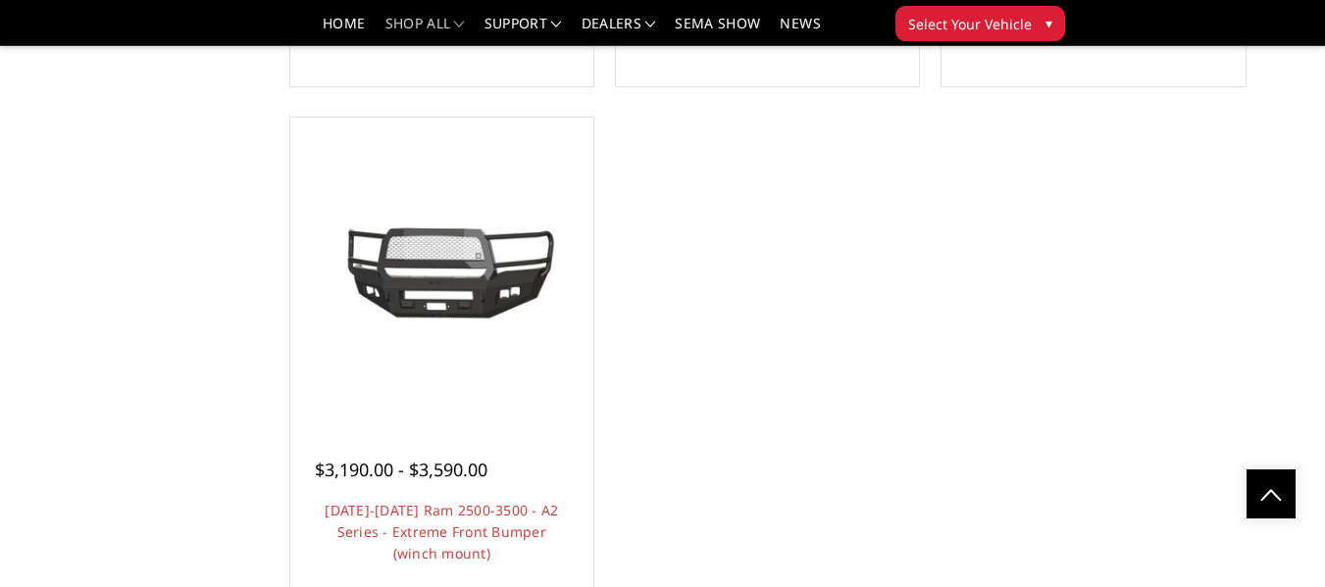
scroll to position [1765, 0]
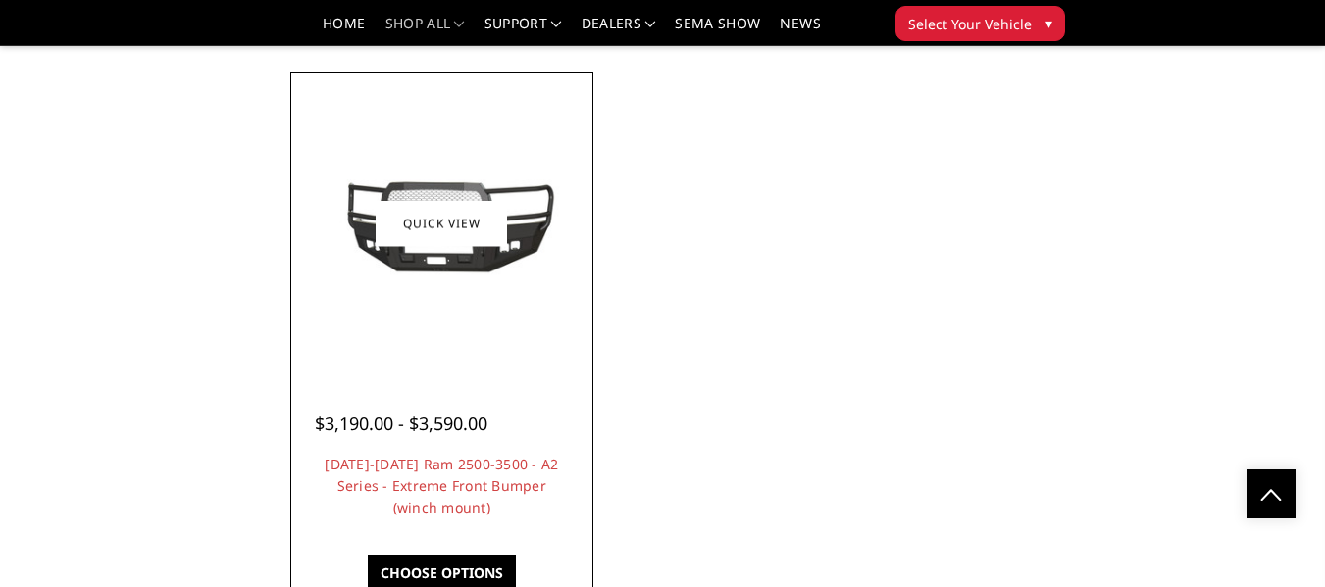
click at [554, 230] on img at bounding box center [441, 224] width 293 height 132
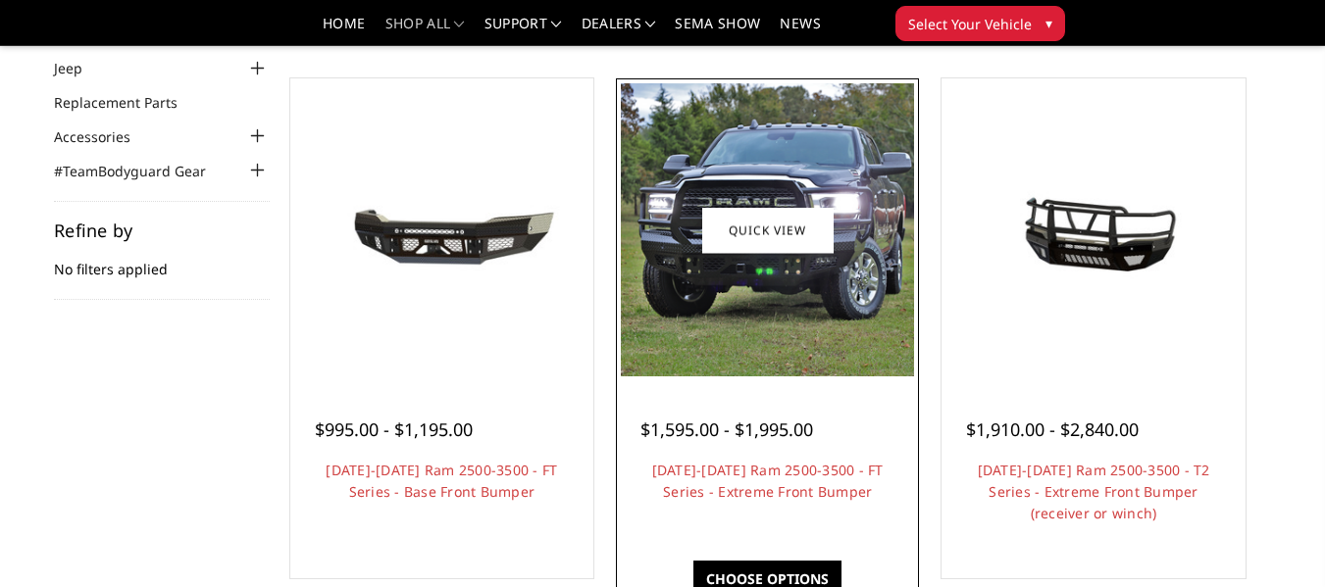
scroll to position [196, 0]
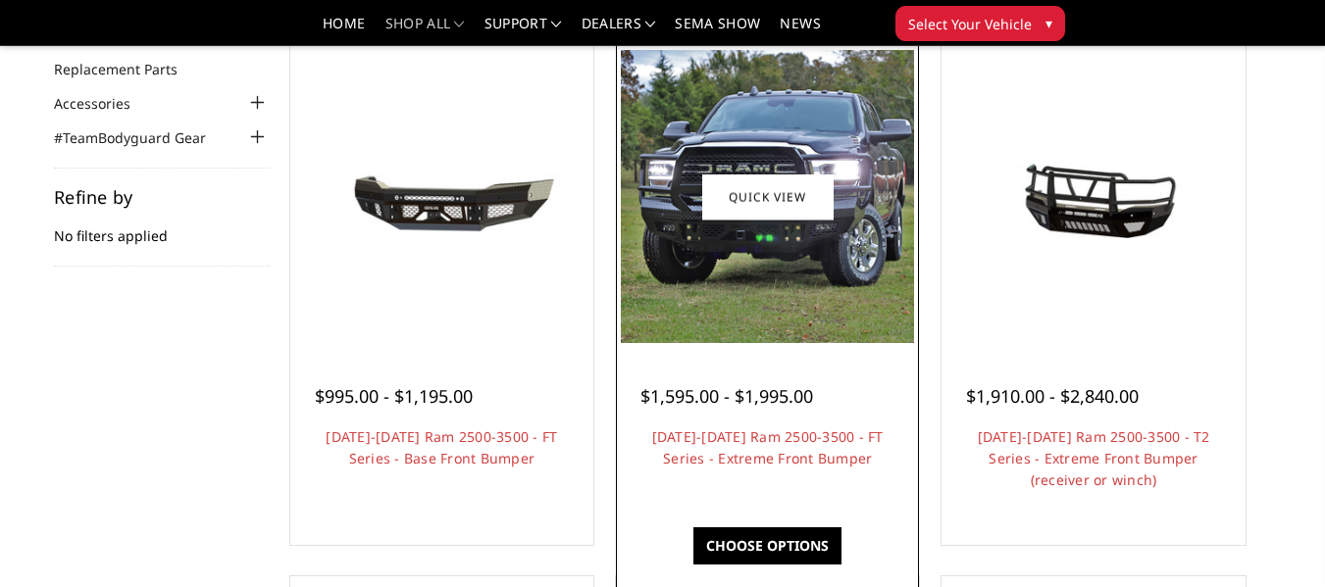
click at [791, 541] on link "Choose Options" at bounding box center [767, 546] width 148 height 37
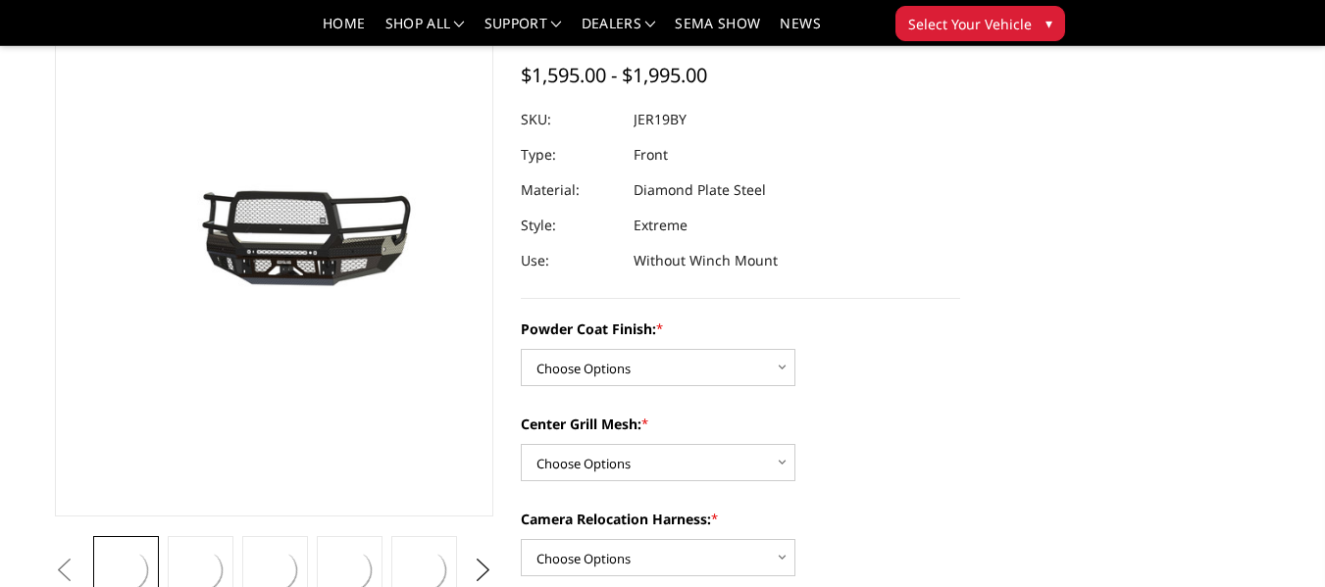
scroll to position [196, 0]
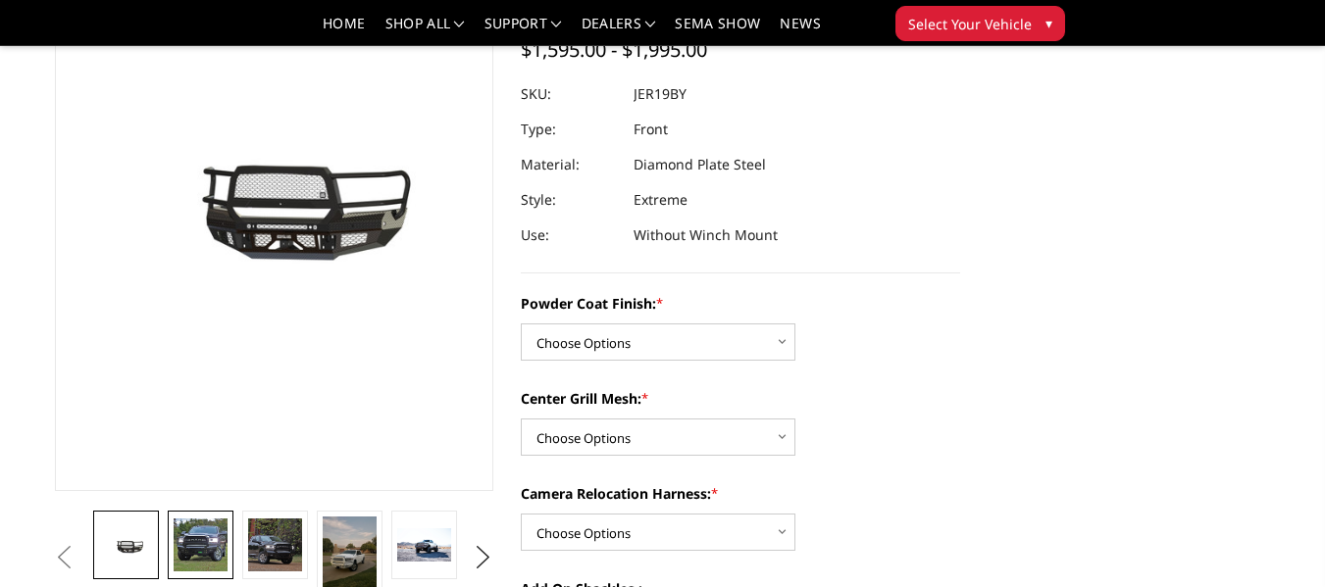
click at [217, 544] on img at bounding box center [200, 545] width 53 height 53
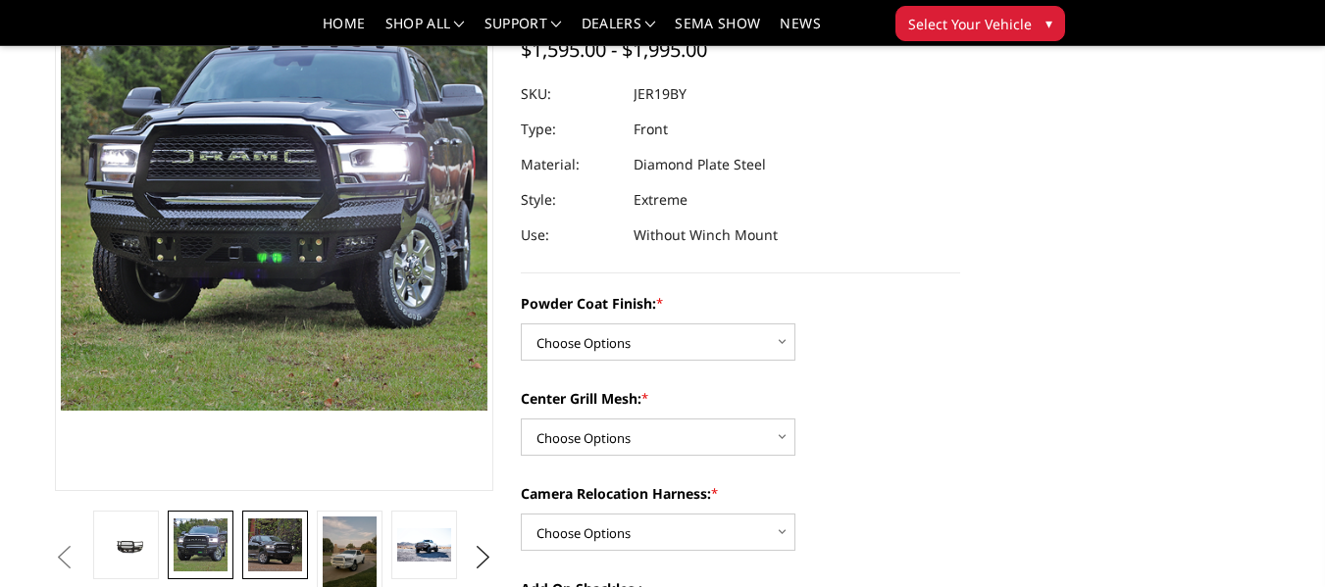
click at [270, 542] on img at bounding box center [274, 545] width 53 height 53
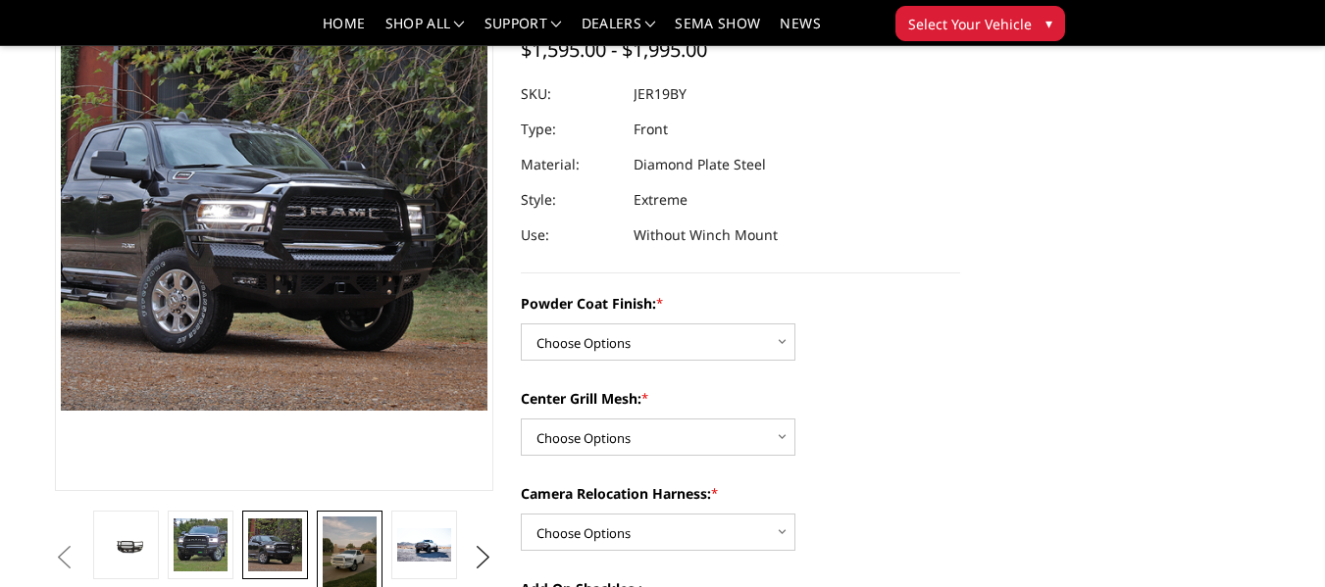
click at [356, 555] on img at bounding box center [349, 552] width 53 height 71
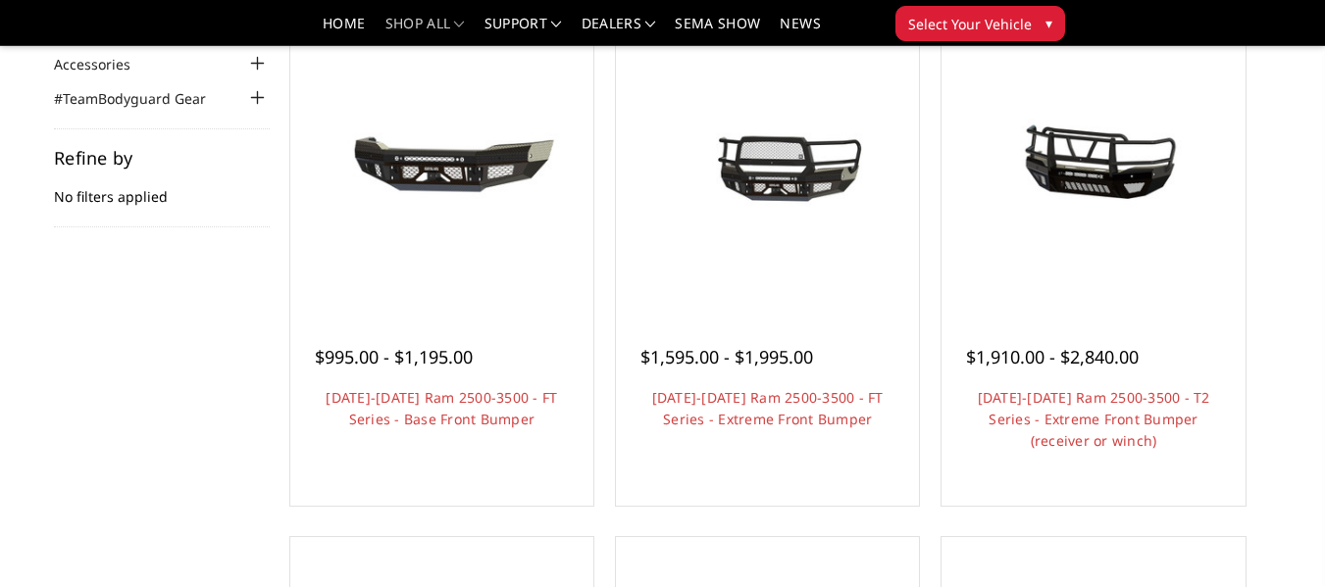
scroll to position [196, 0]
